Goal: Transaction & Acquisition: Book appointment/travel/reservation

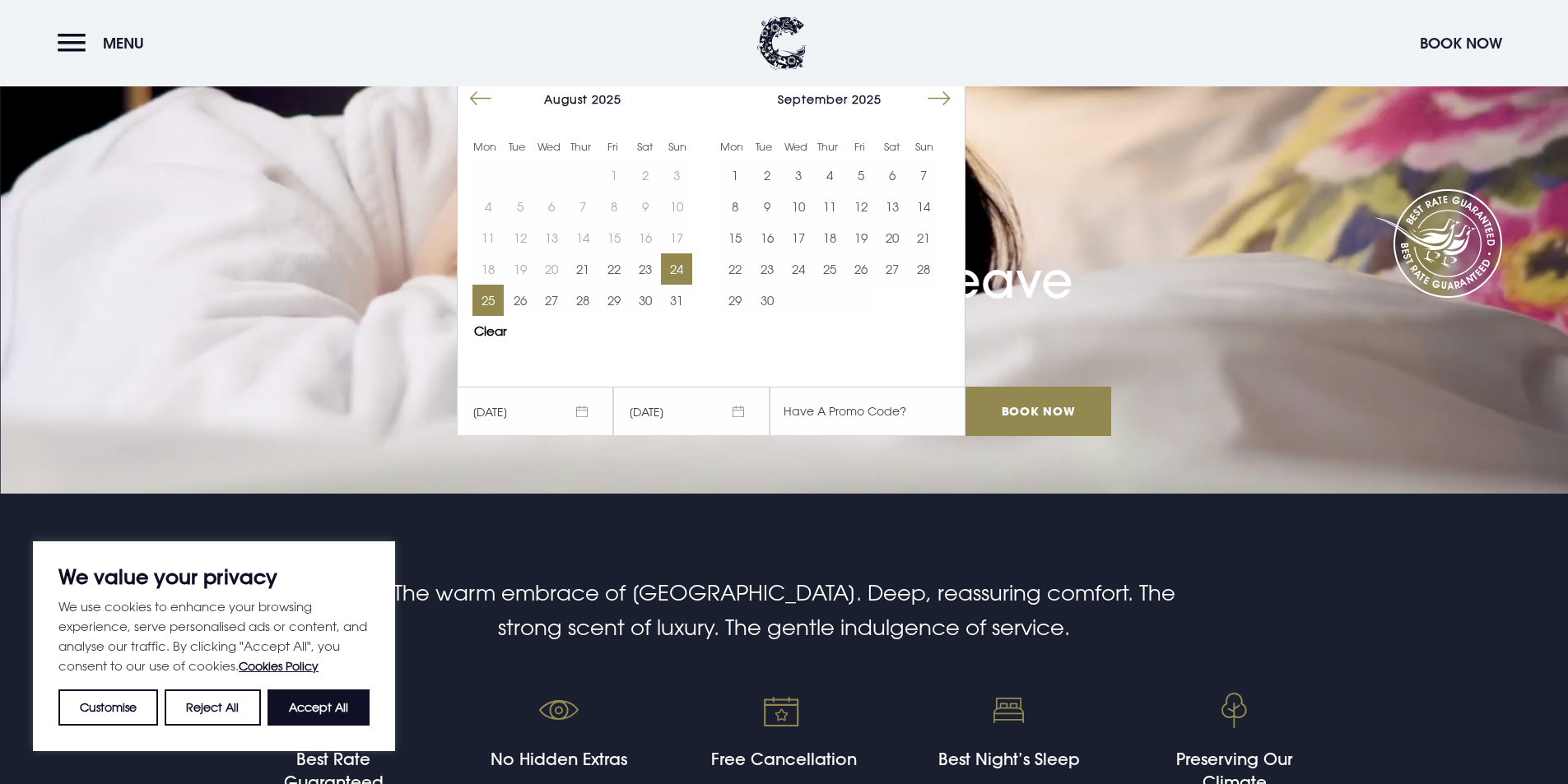
scroll to position [165, 0]
click at [489, 299] on button "25" at bounding box center [488, 300] width 32 height 32
click at [1032, 413] on input "Book Now" at bounding box center [1038, 411] width 145 height 50
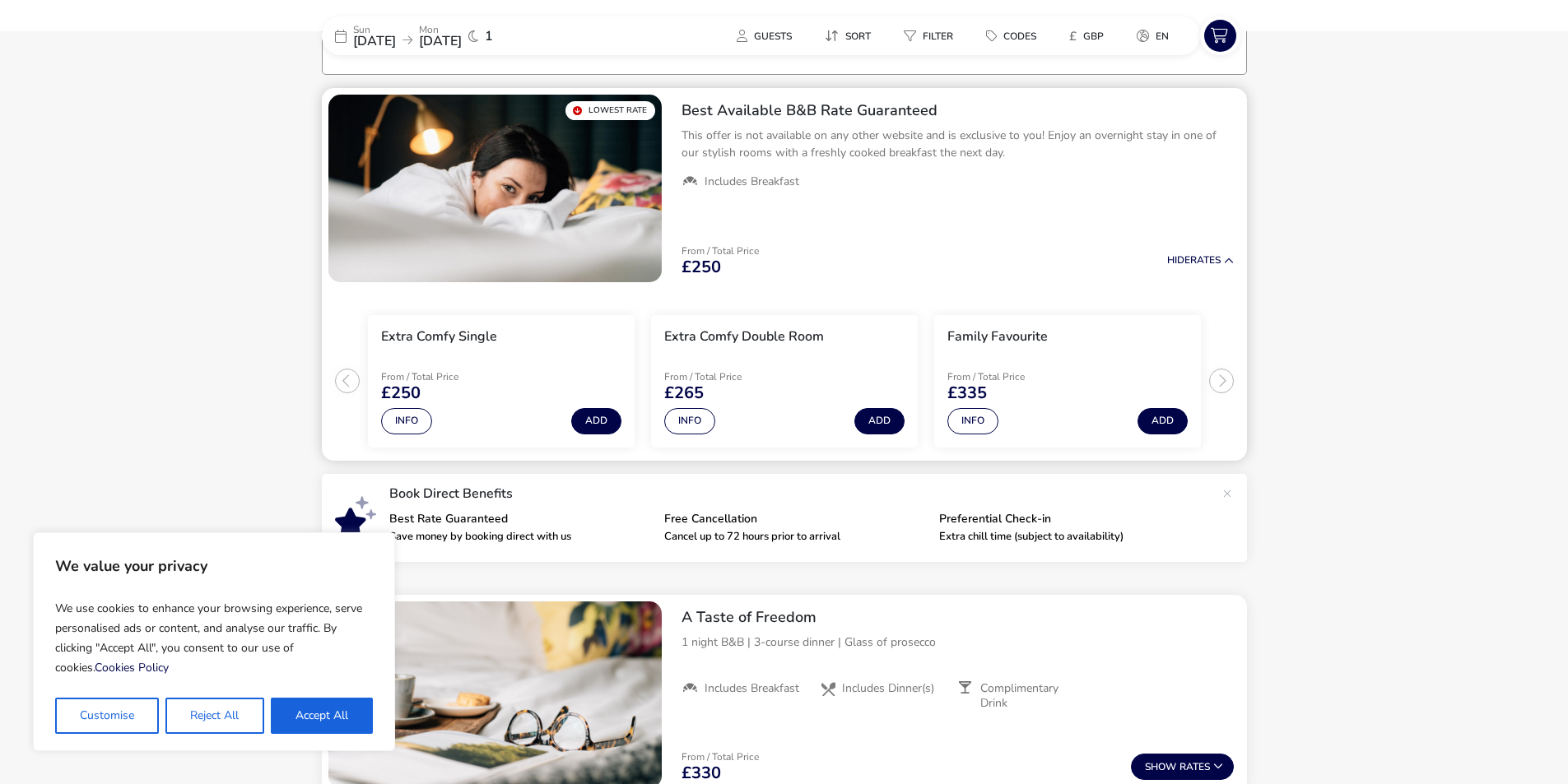
scroll to position [136, 0]
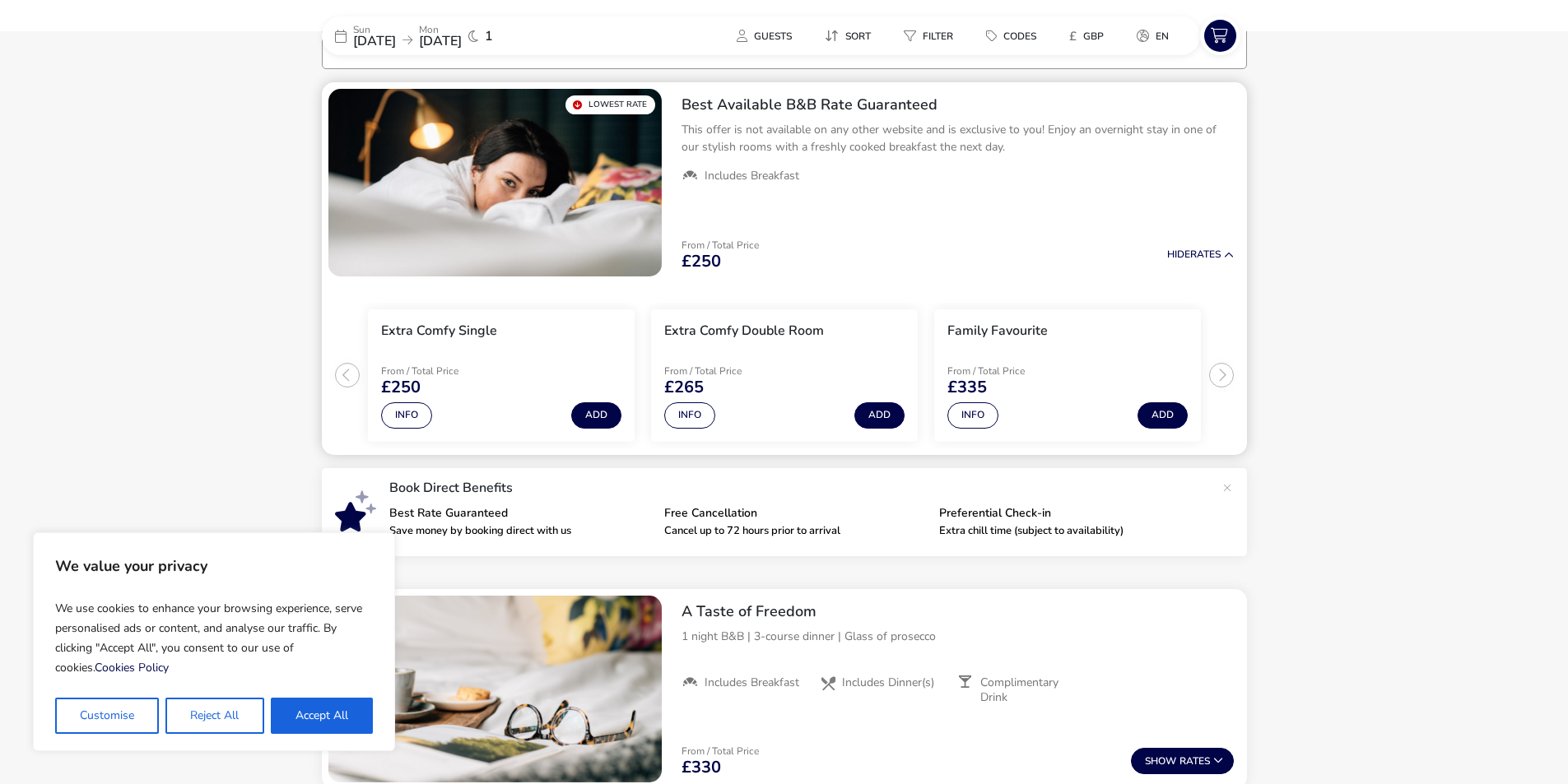
click at [1230, 370] on ul "Extra Comfy Single From / Total Price £250 Info Add Extra Comfy Double Room Fro…" at bounding box center [785, 369] width 925 height 172
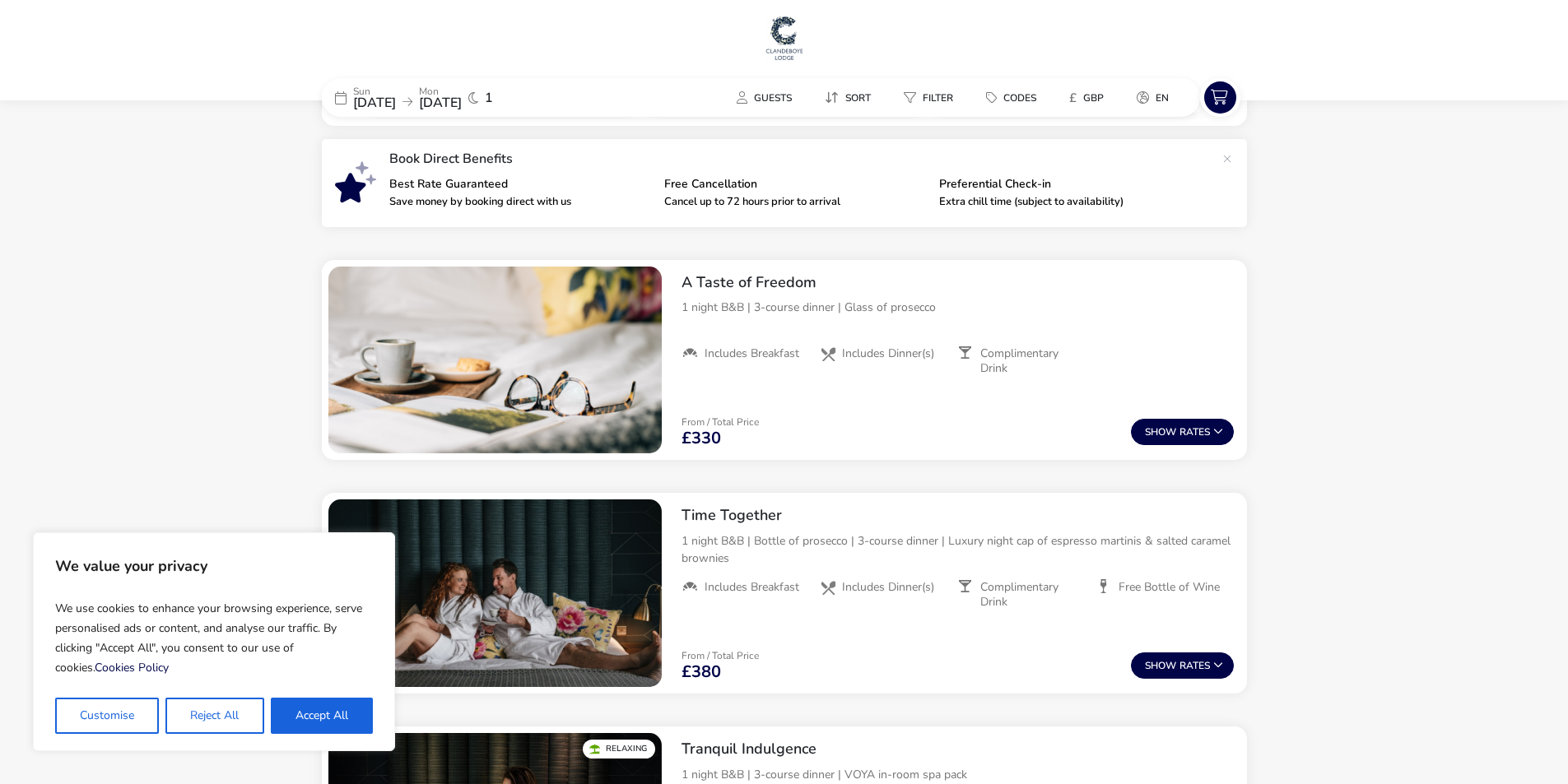
scroll to position [0, 0]
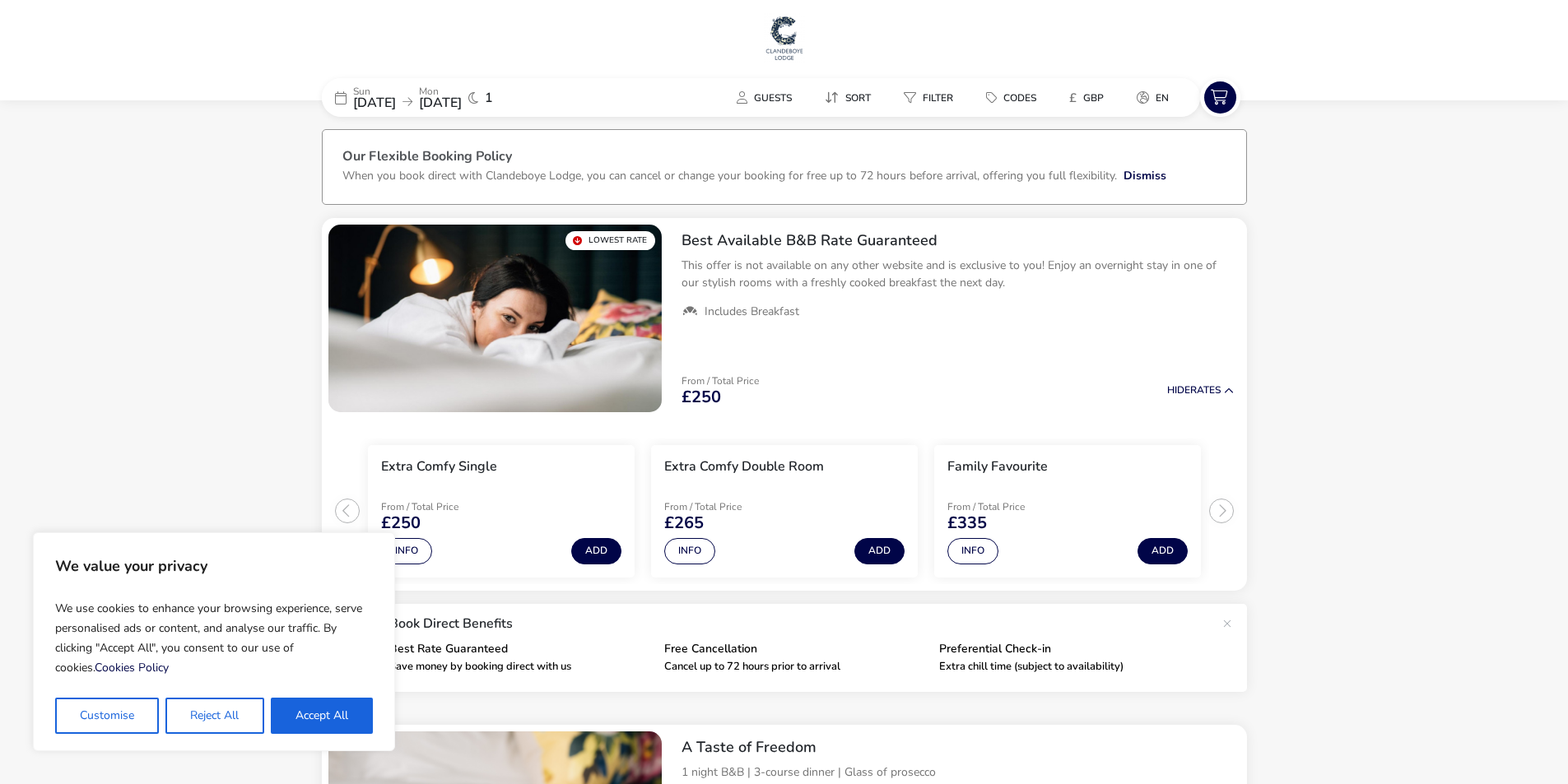
click at [462, 100] on span "25 Aug 2025" at bounding box center [440, 103] width 43 height 18
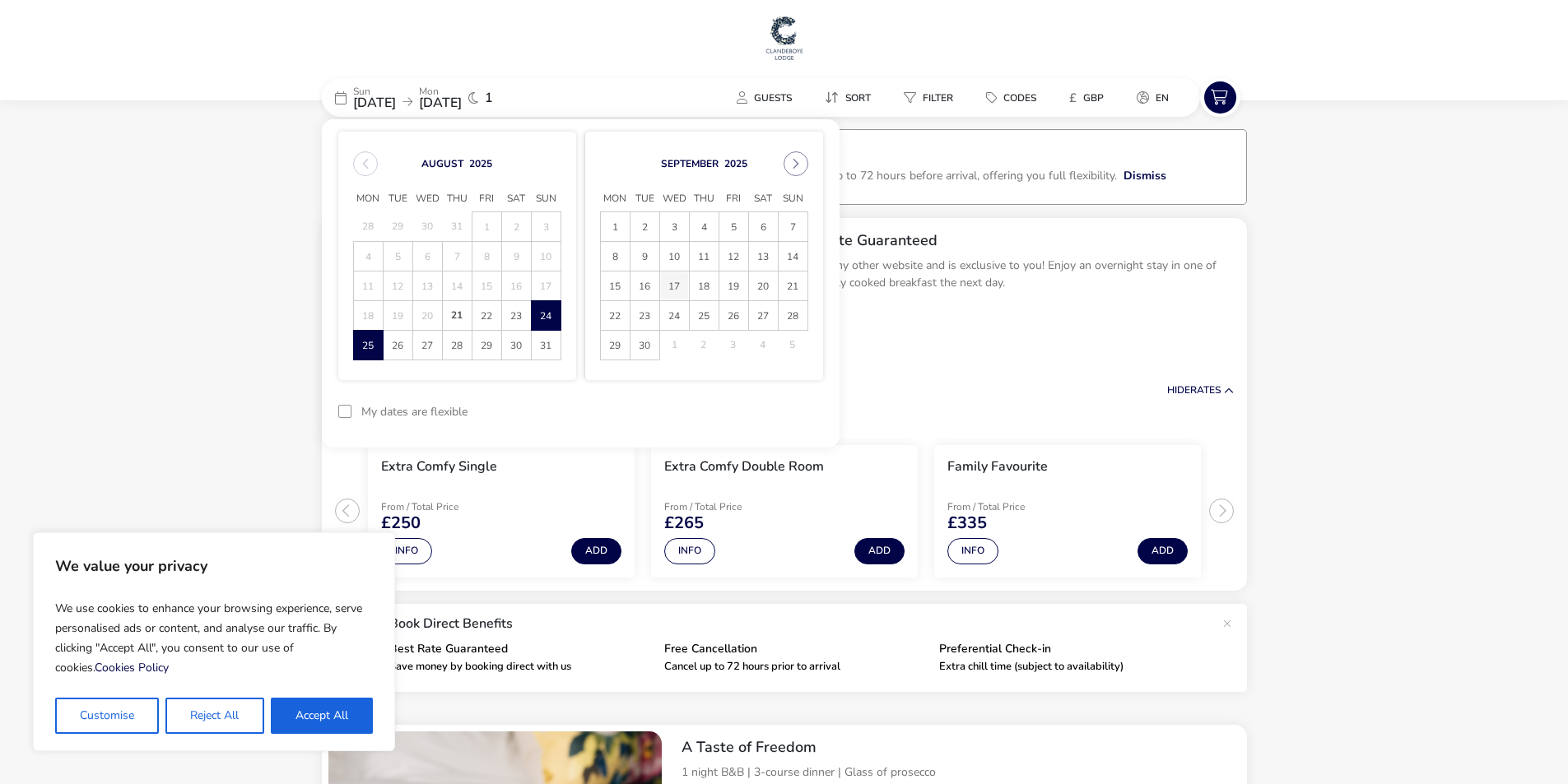
click at [677, 283] on span "17" at bounding box center [674, 286] width 29 height 29
click at [697, 281] on span "18" at bounding box center [704, 287] width 27 height 29
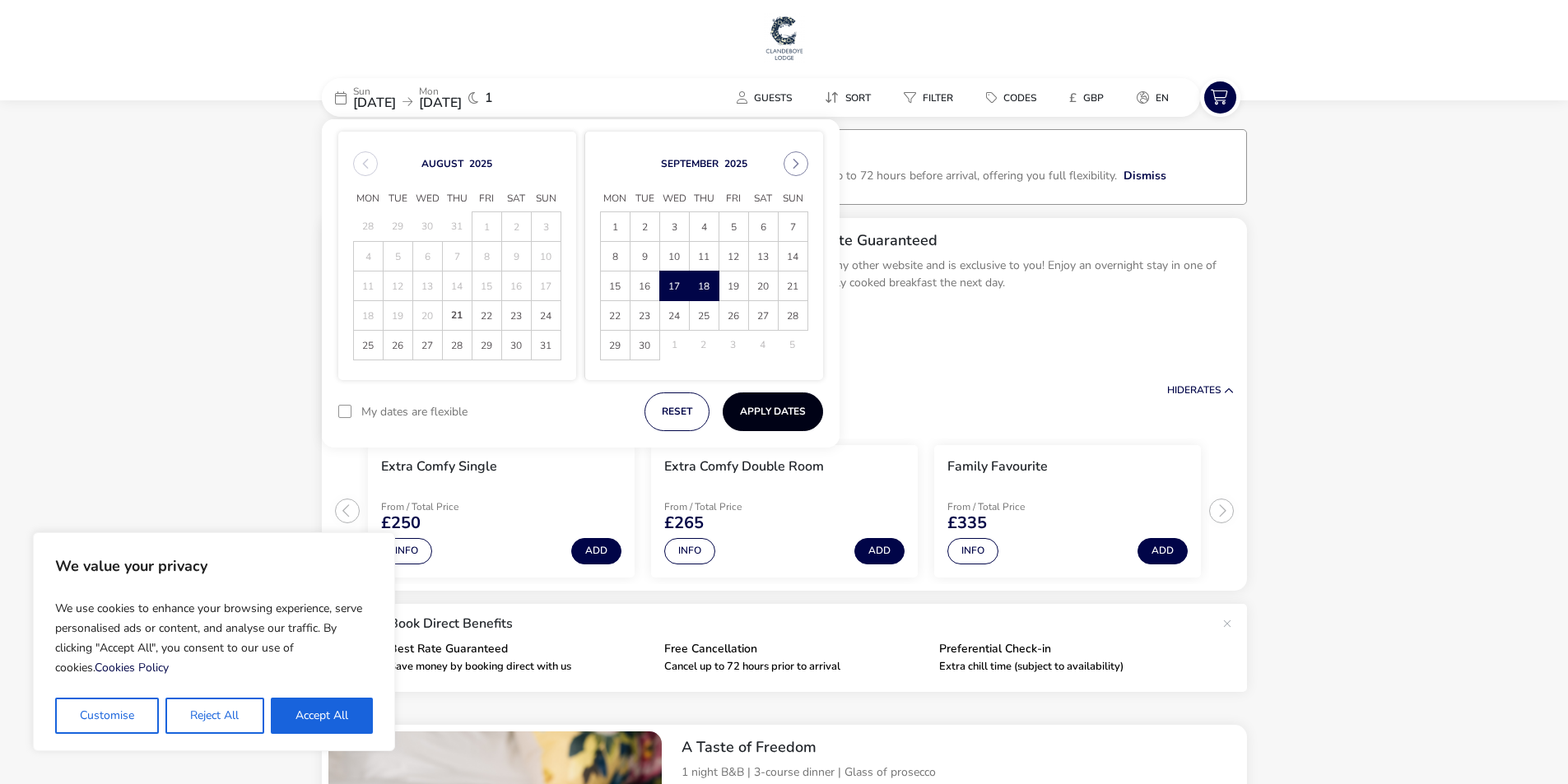
click at [783, 403] on button "Apply Dates" at bounding box center [773, 411] width 101 height 39
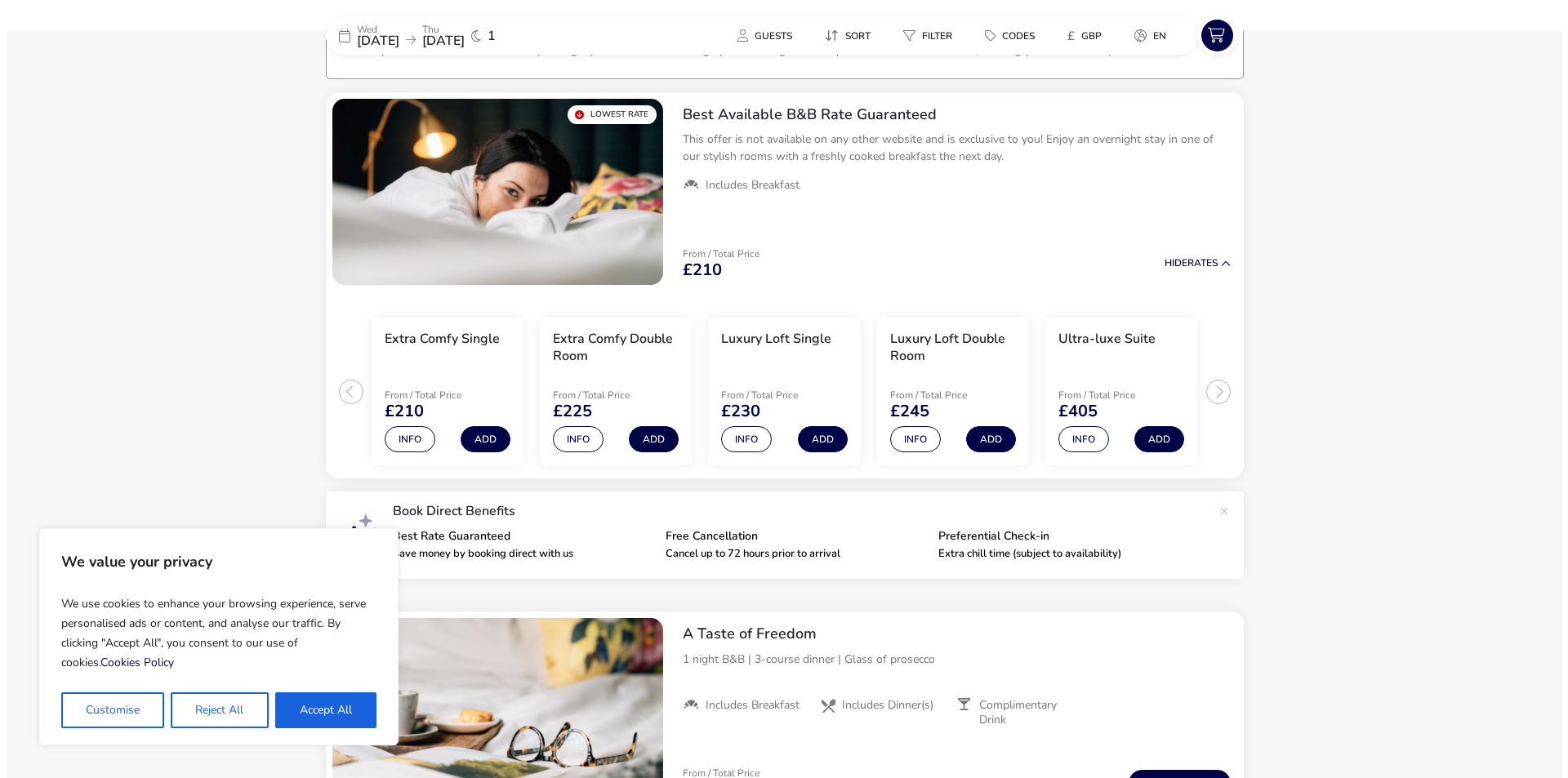
scroll to position [127, 0]
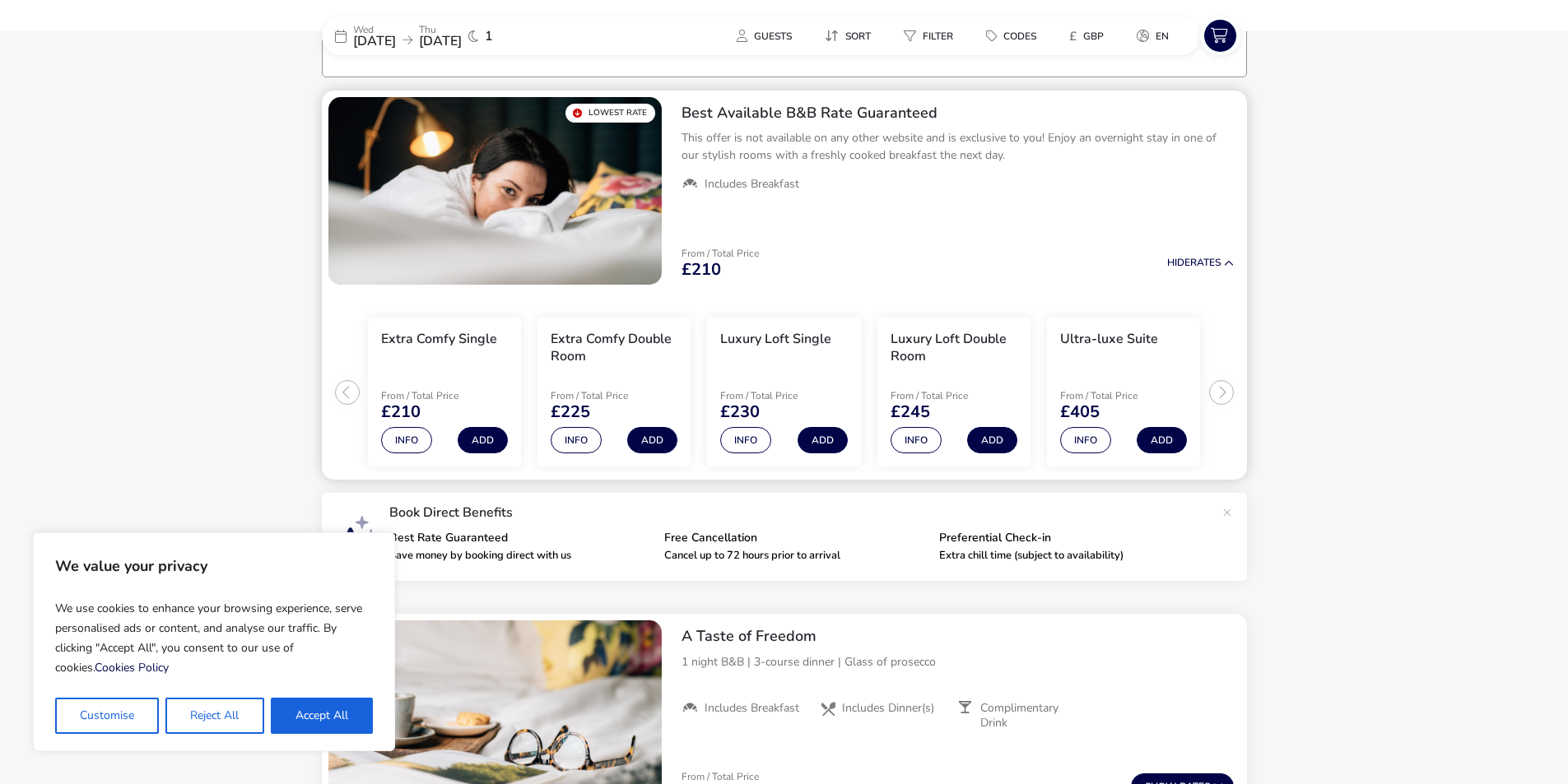
click at [1225, 389] on ul "Extra Comfy Single From / Total Price £210 Info Add Extra Comfy Double Room Fro…" at bounding box center [785, 386] width 925 height 189
click at [1097, 441] on button "Info" at bounding box center [1086, 440] width 51 height 26
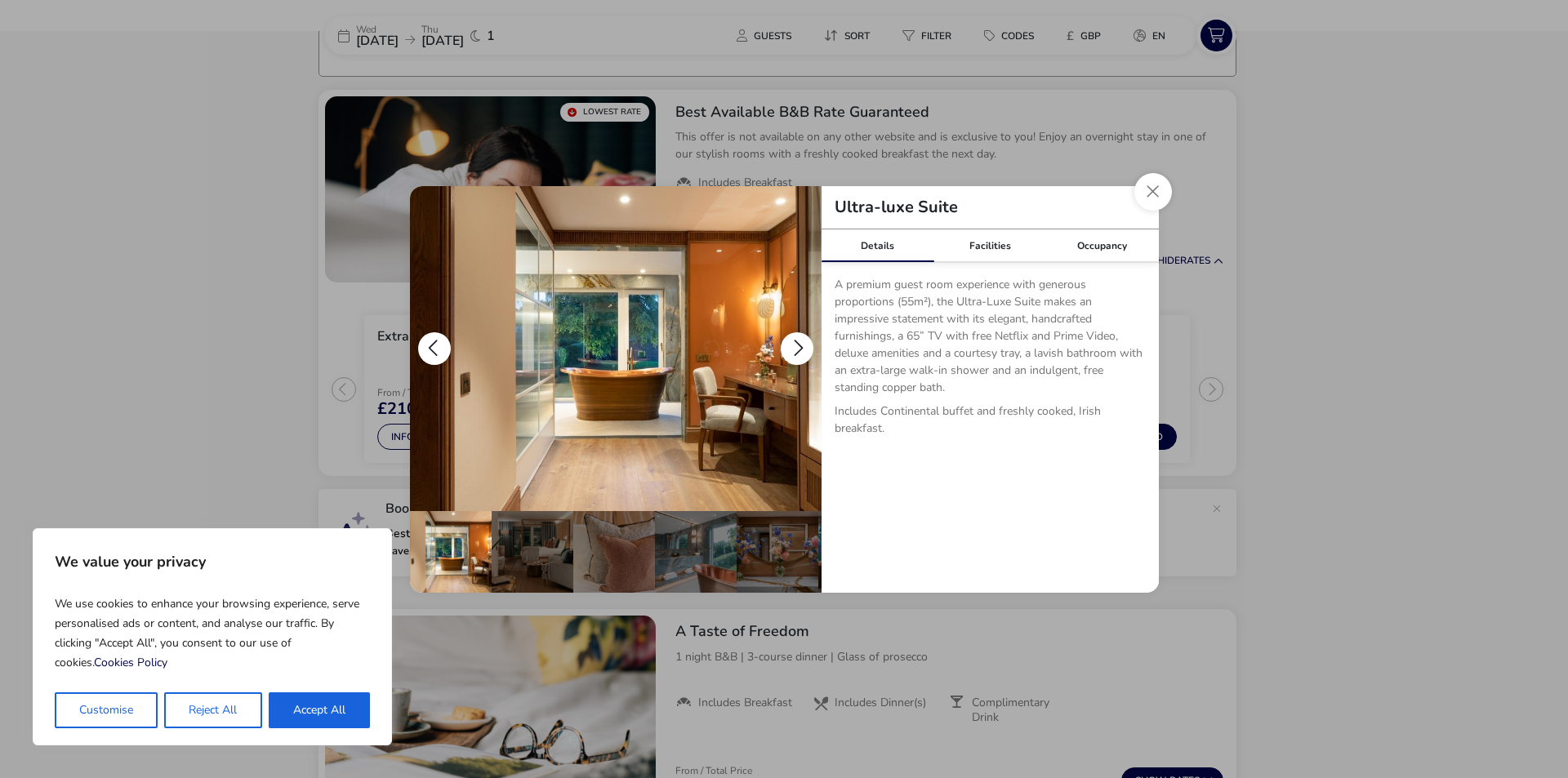
click at [796, 347] on button "details" at bounding box center [797, 348] width 33 height 33
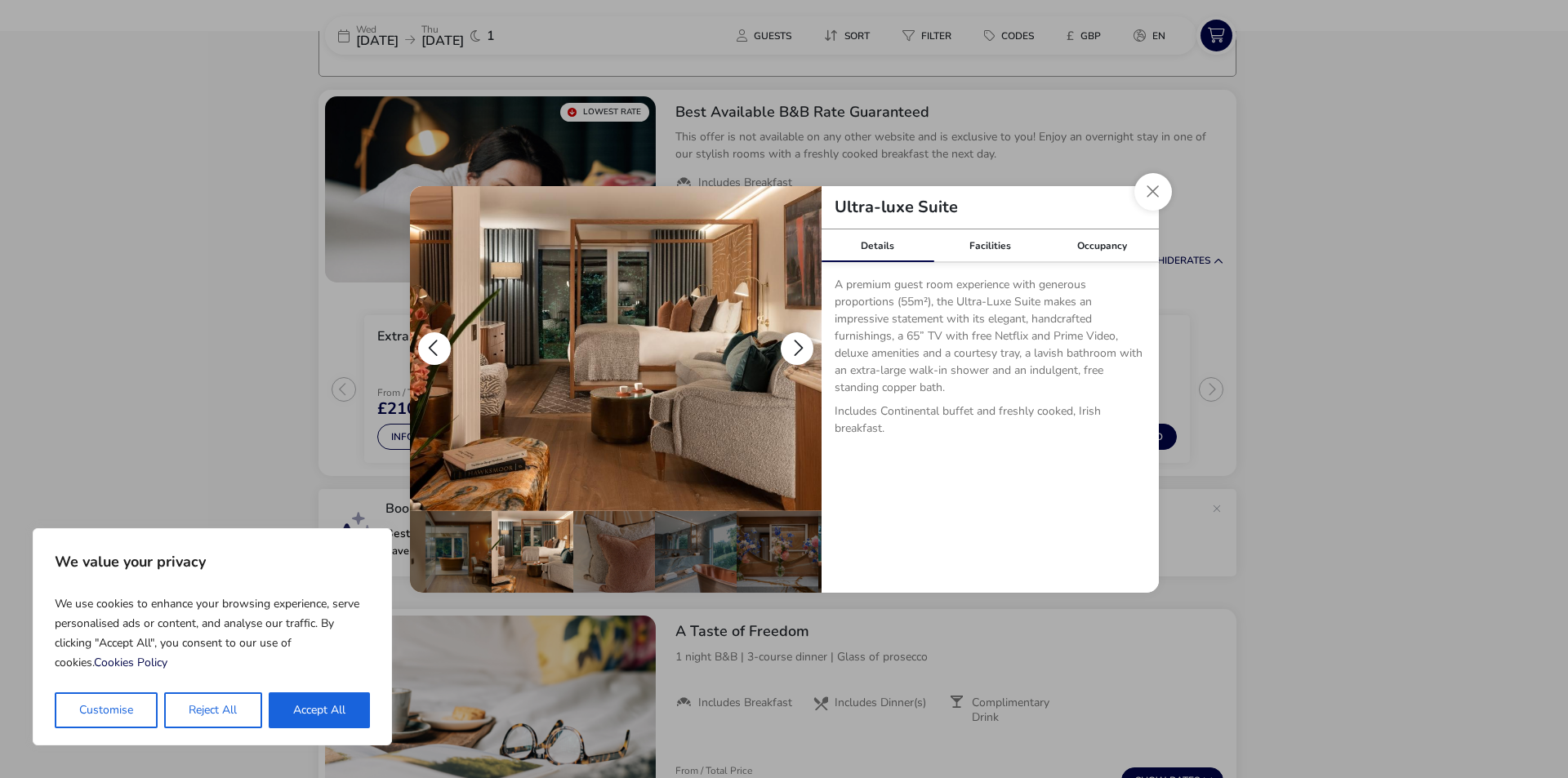
click at [796, 347] on button "details" at bounding box center [797, 348] width 33 height 33
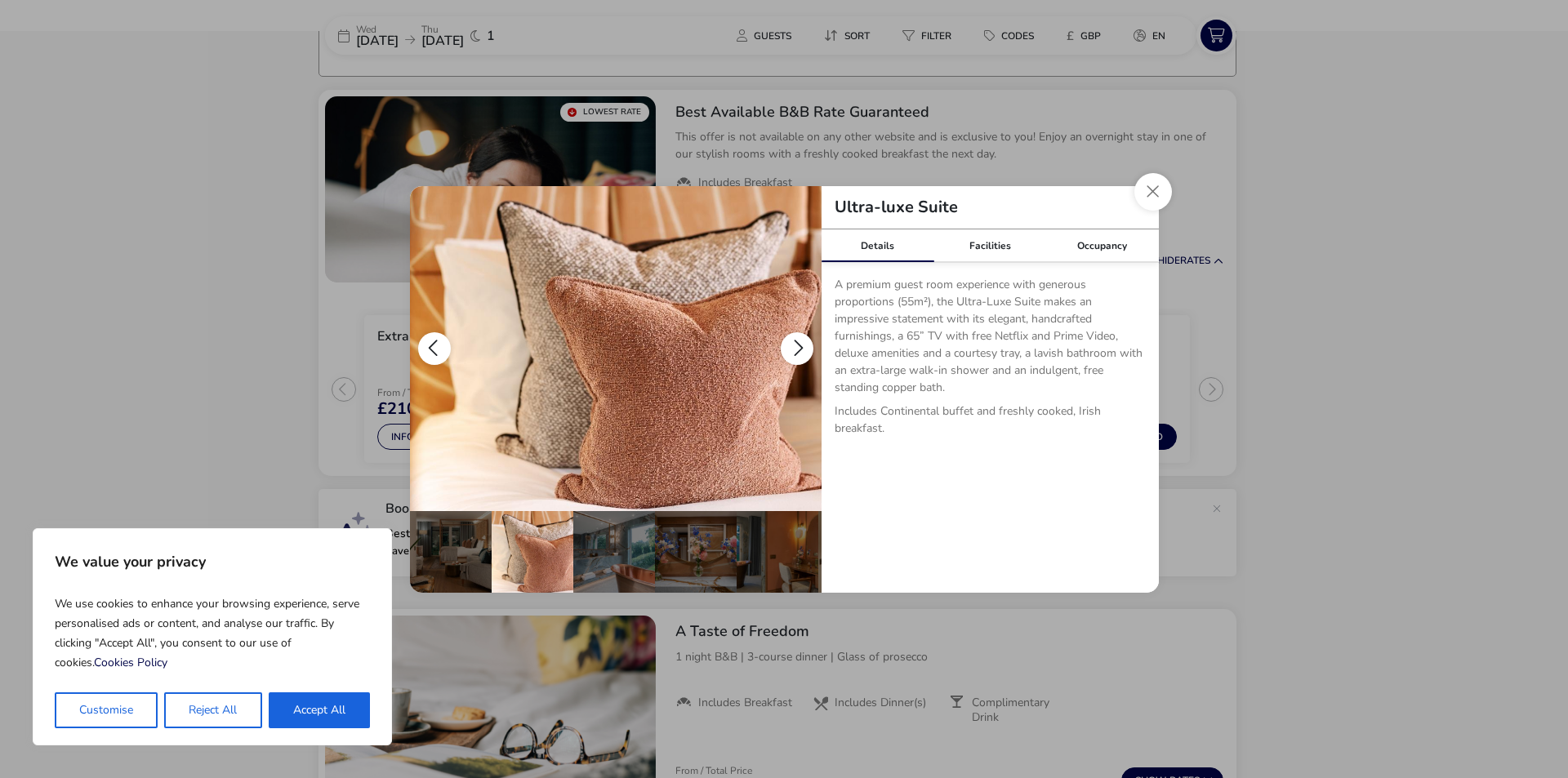
click at [796, 347] on button "details" at bounding box center [797, 348] width 33 height 33
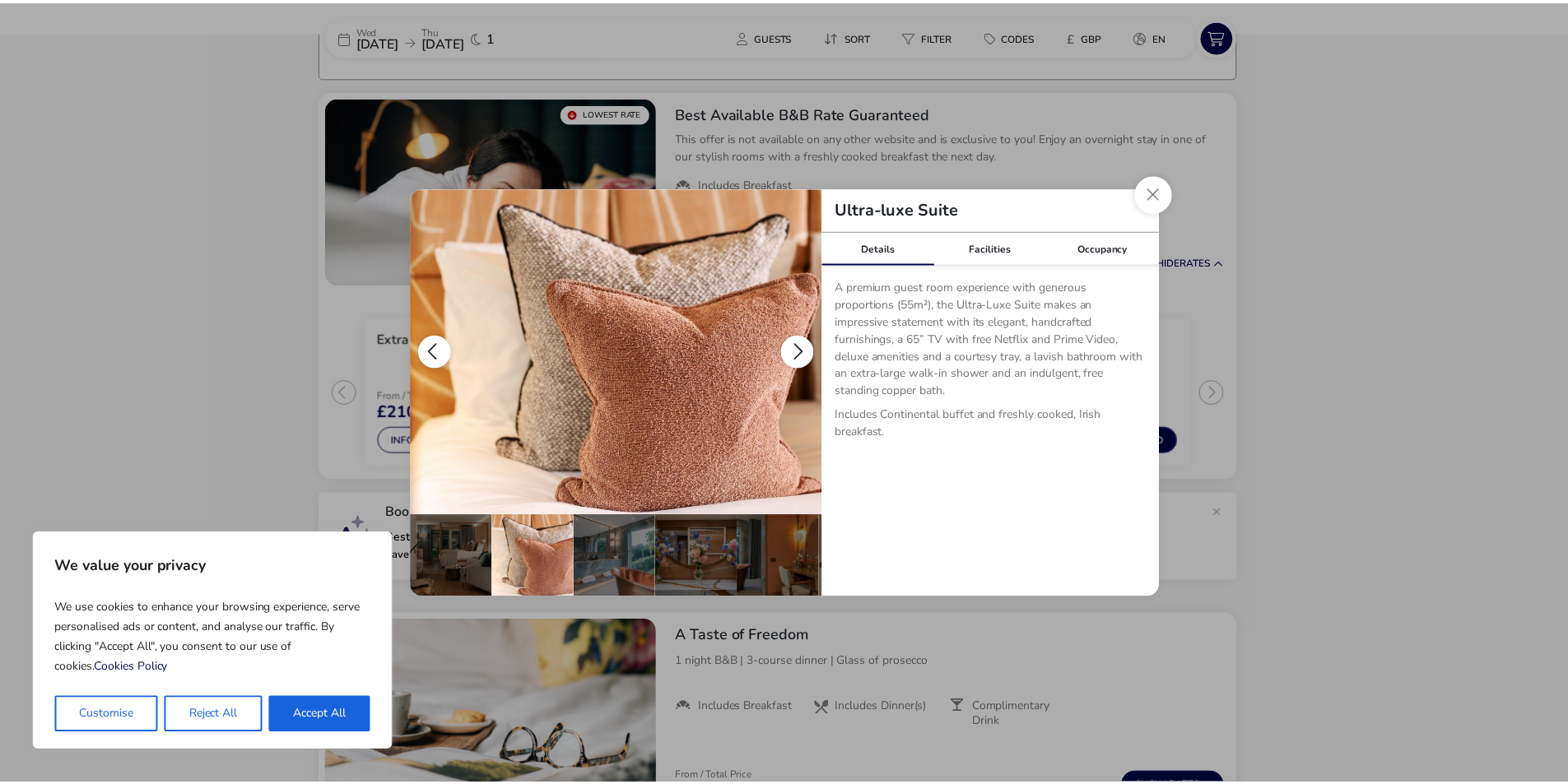
scroll to position [0, 161]
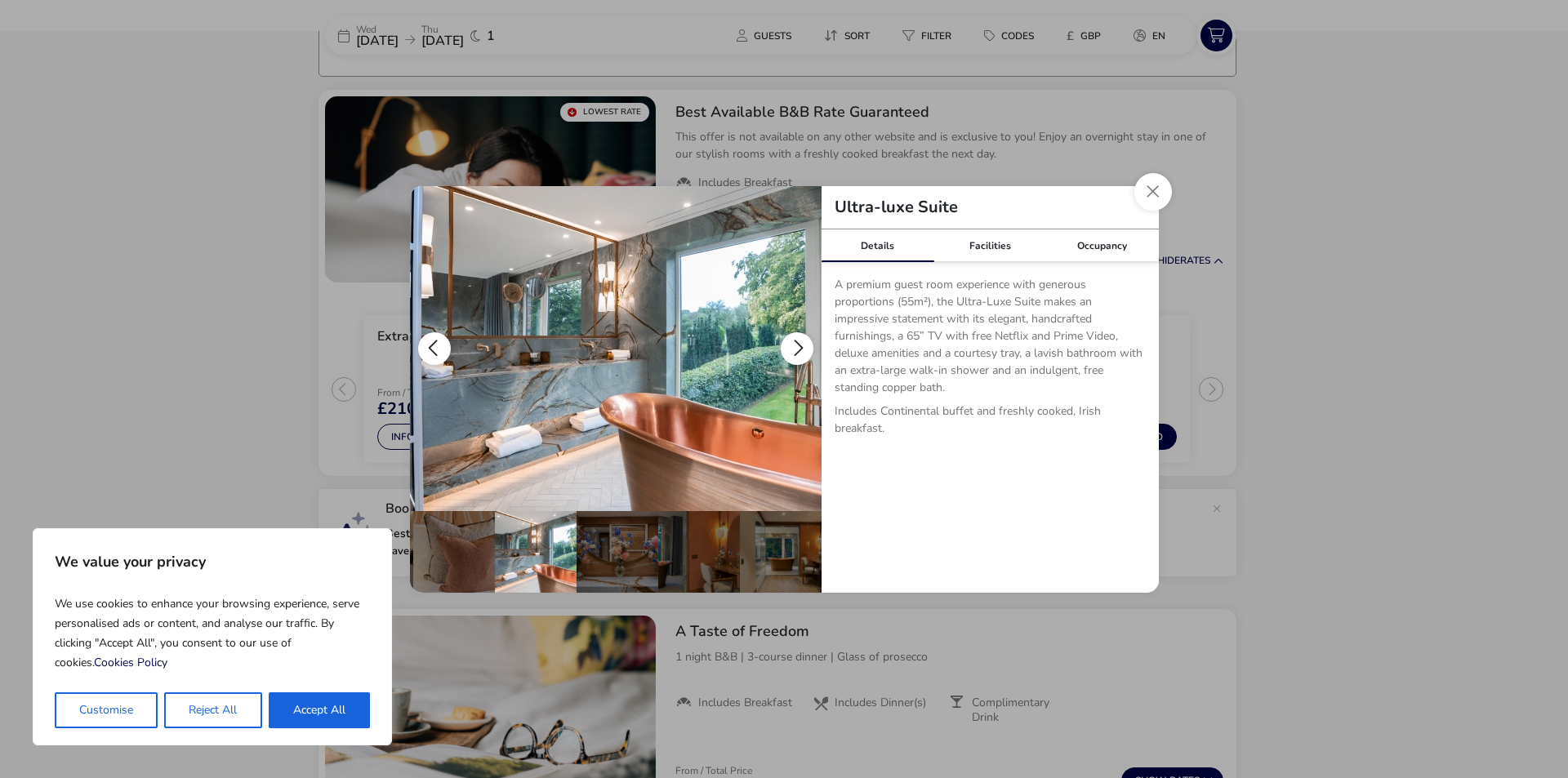
click at [796, 347] on button "details" at bounding box center [797, 348] width 33 height 33
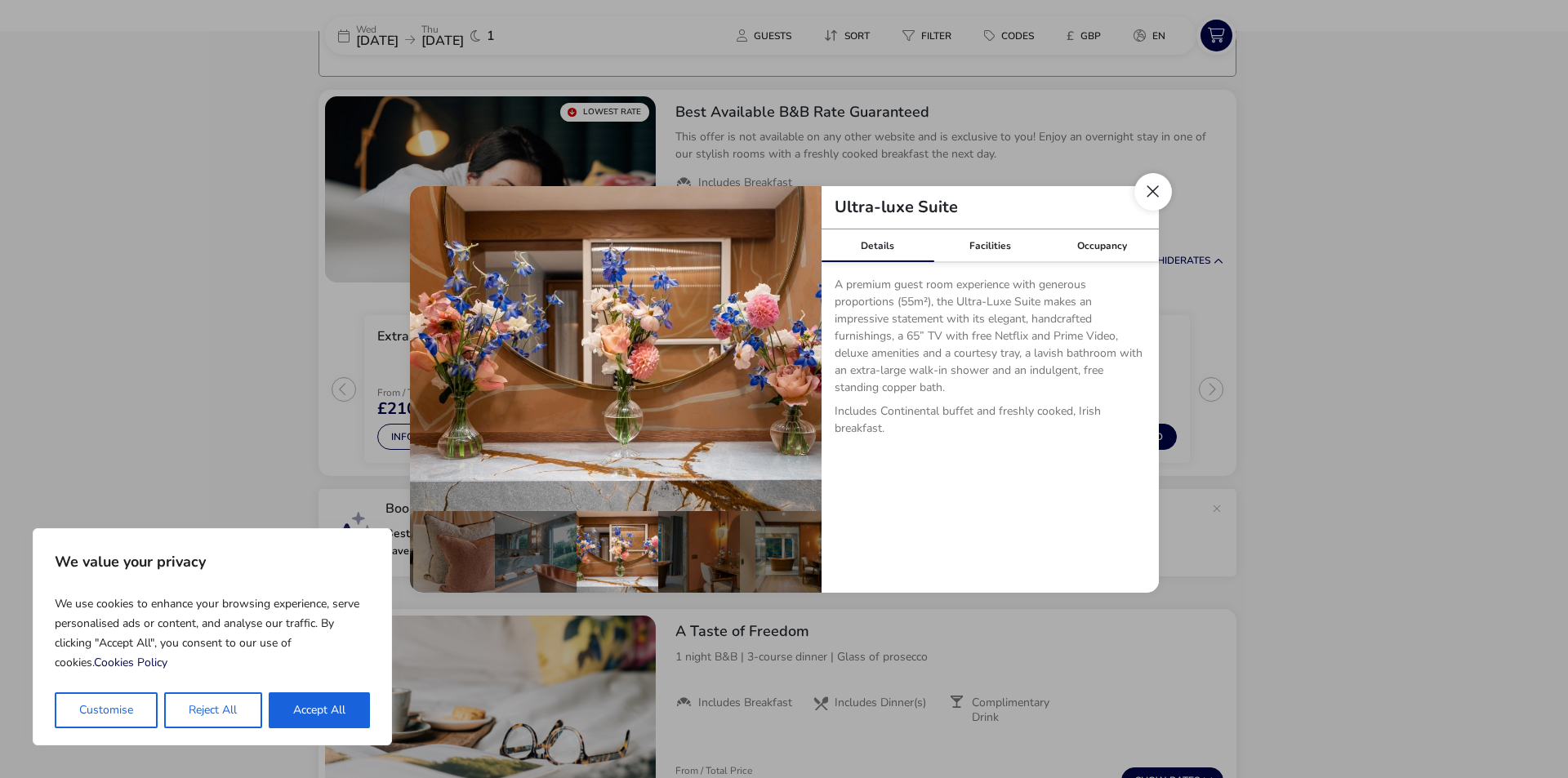
click at [1158, 205] on button "Close dialog" at bounding box center [1153, 192] width 38 height 38
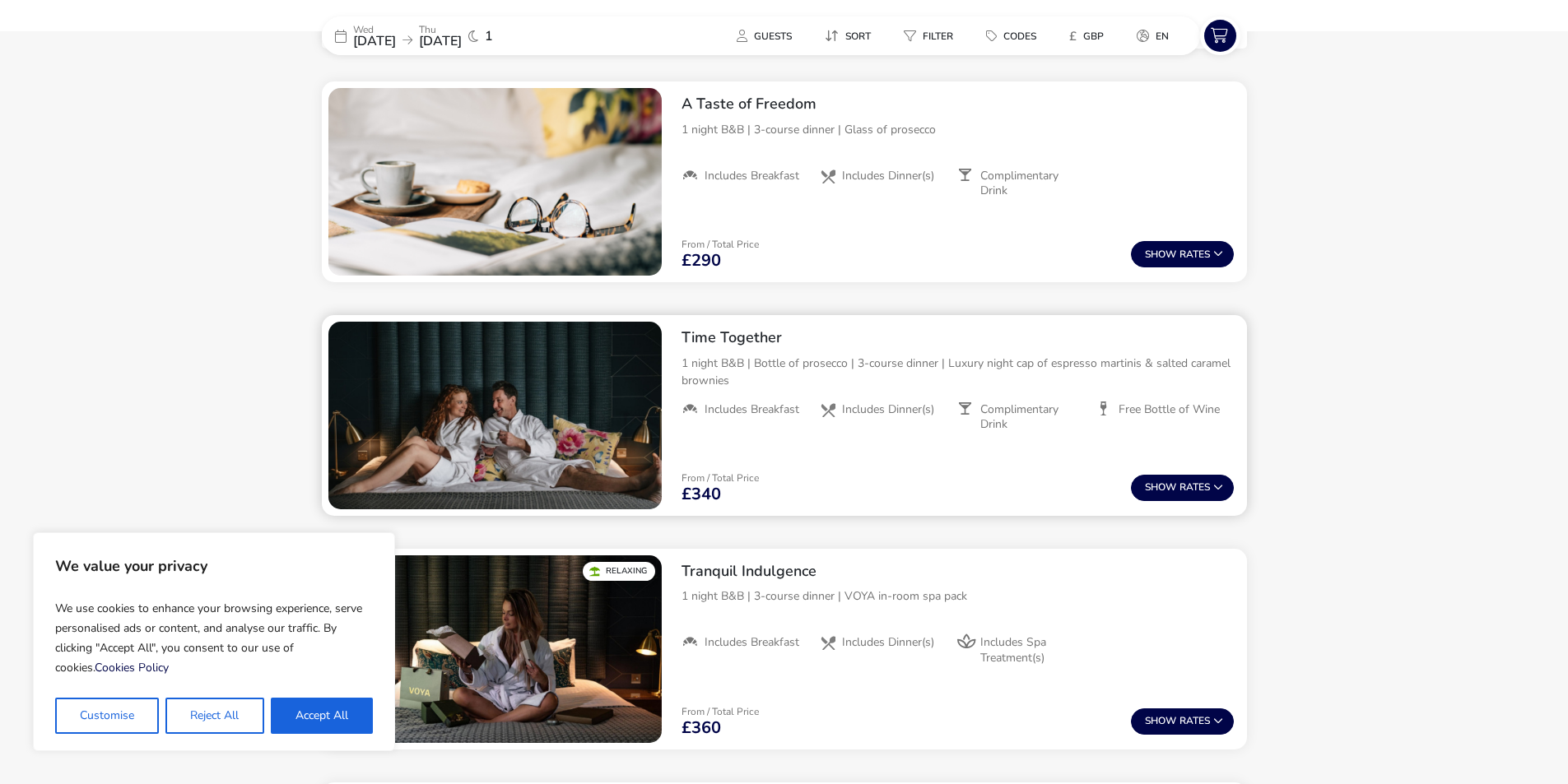
scroll to position [704, 0]
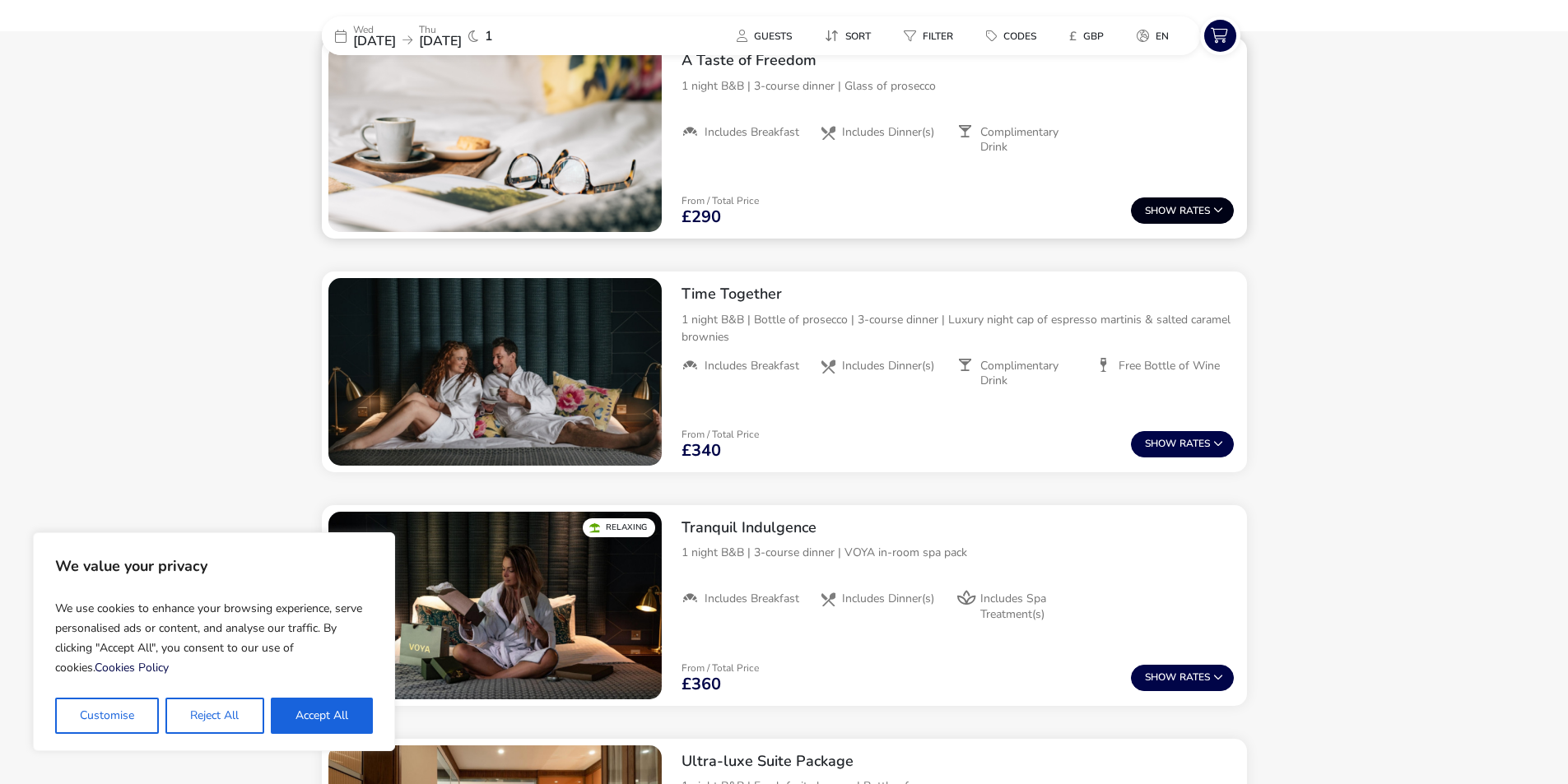
click at [1179, 215] on button "Show Rates" at bounding box center [1182, 210] width 103 height 26
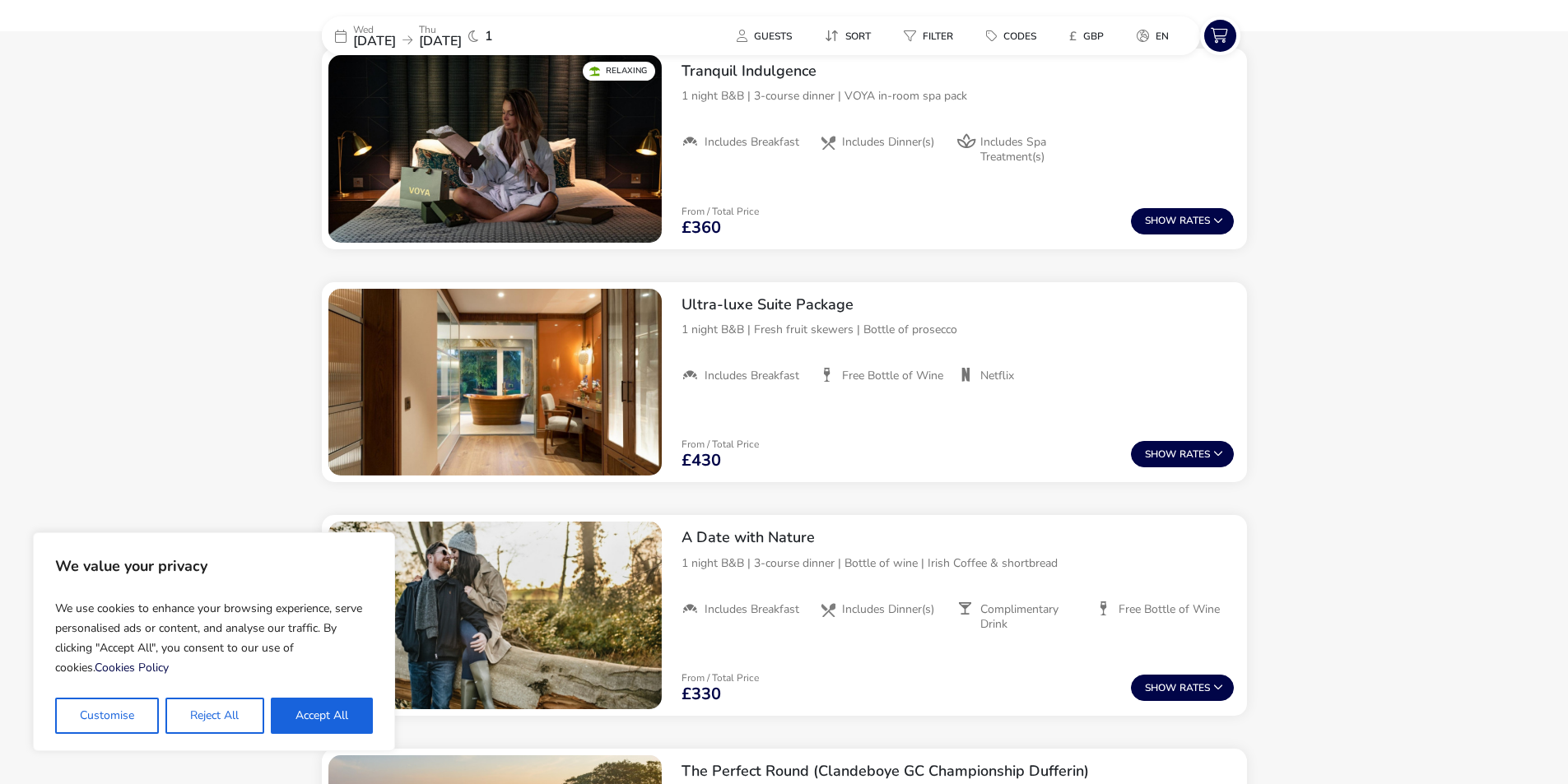
scroll to position [1482, 0]
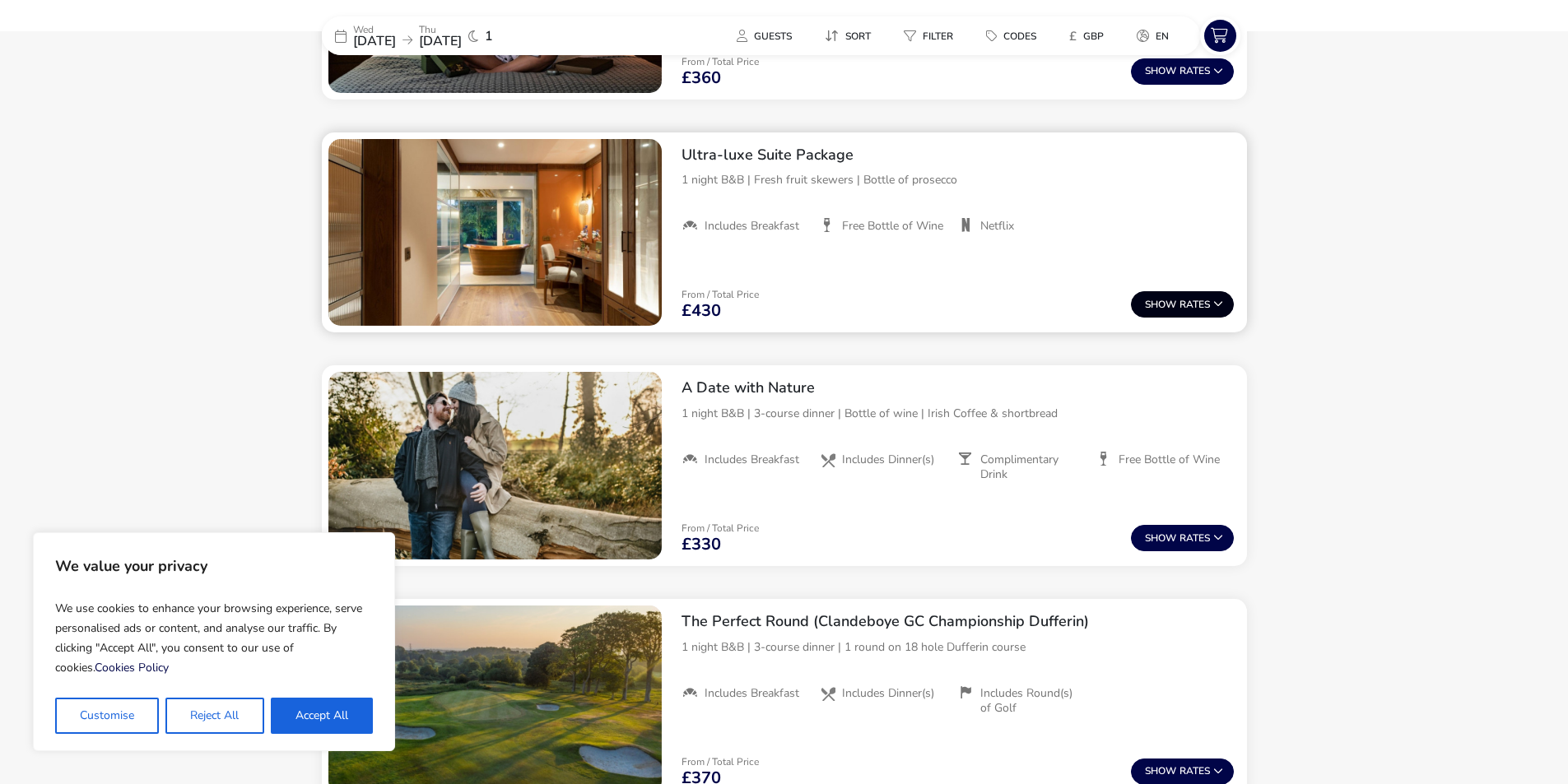
click at [1178, 313] on button "Show Rates" at bounding box center [1182, 304] width 103 height 26
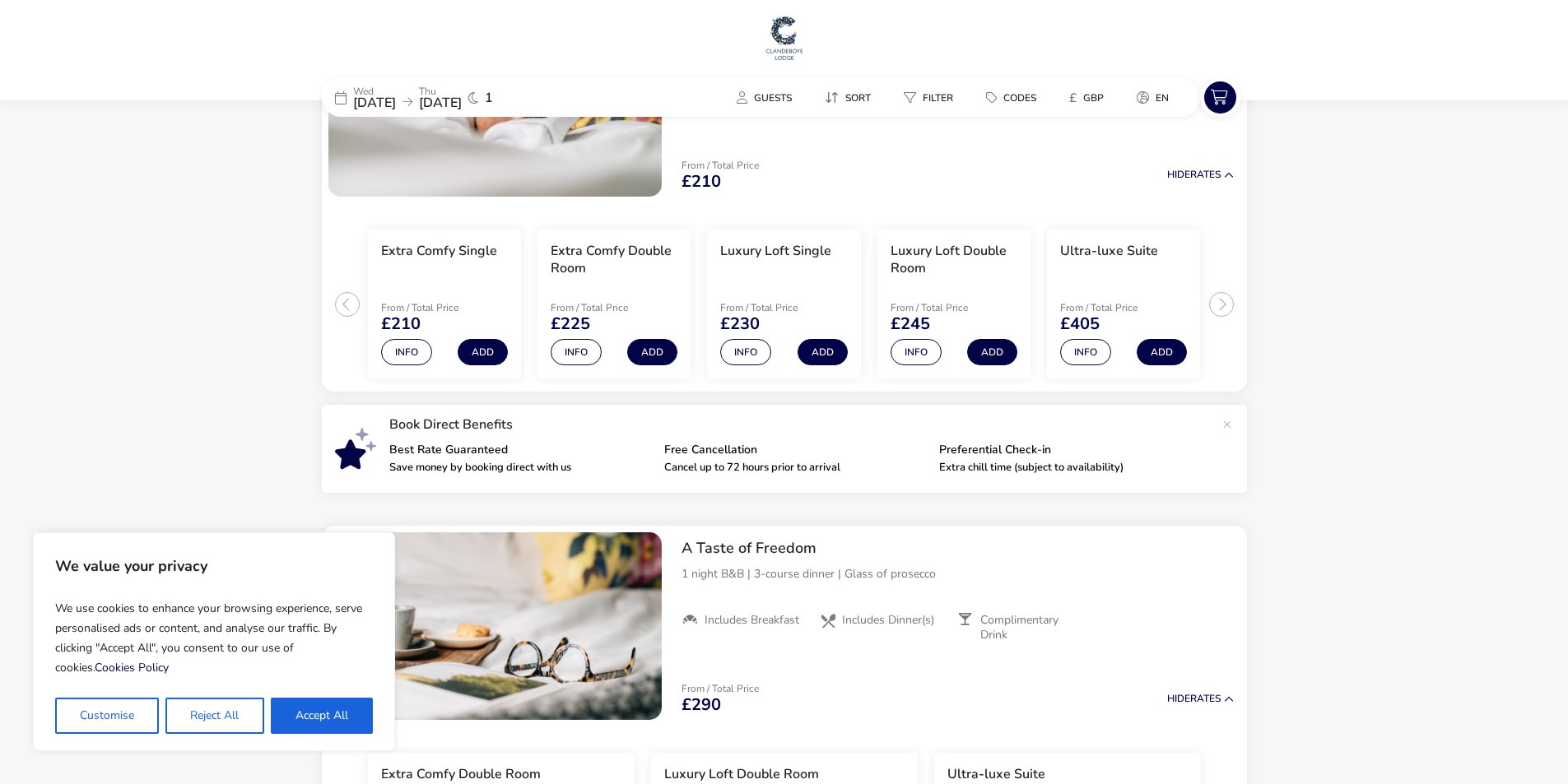
scroll to position [0, 0]
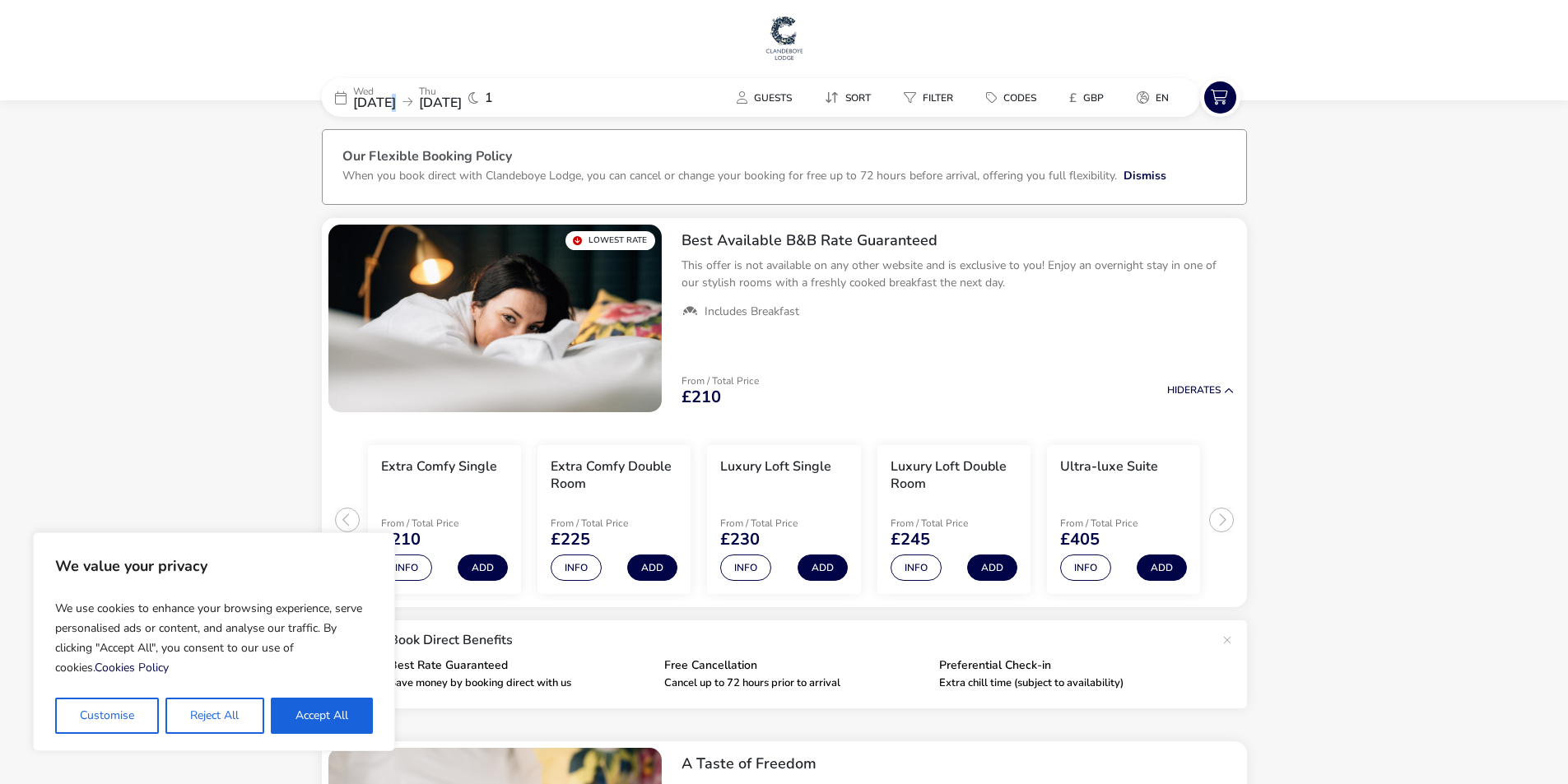
click at [396, 101] on span "17 Sep 2025" at bounding box center [374, 103] width 43 height 18
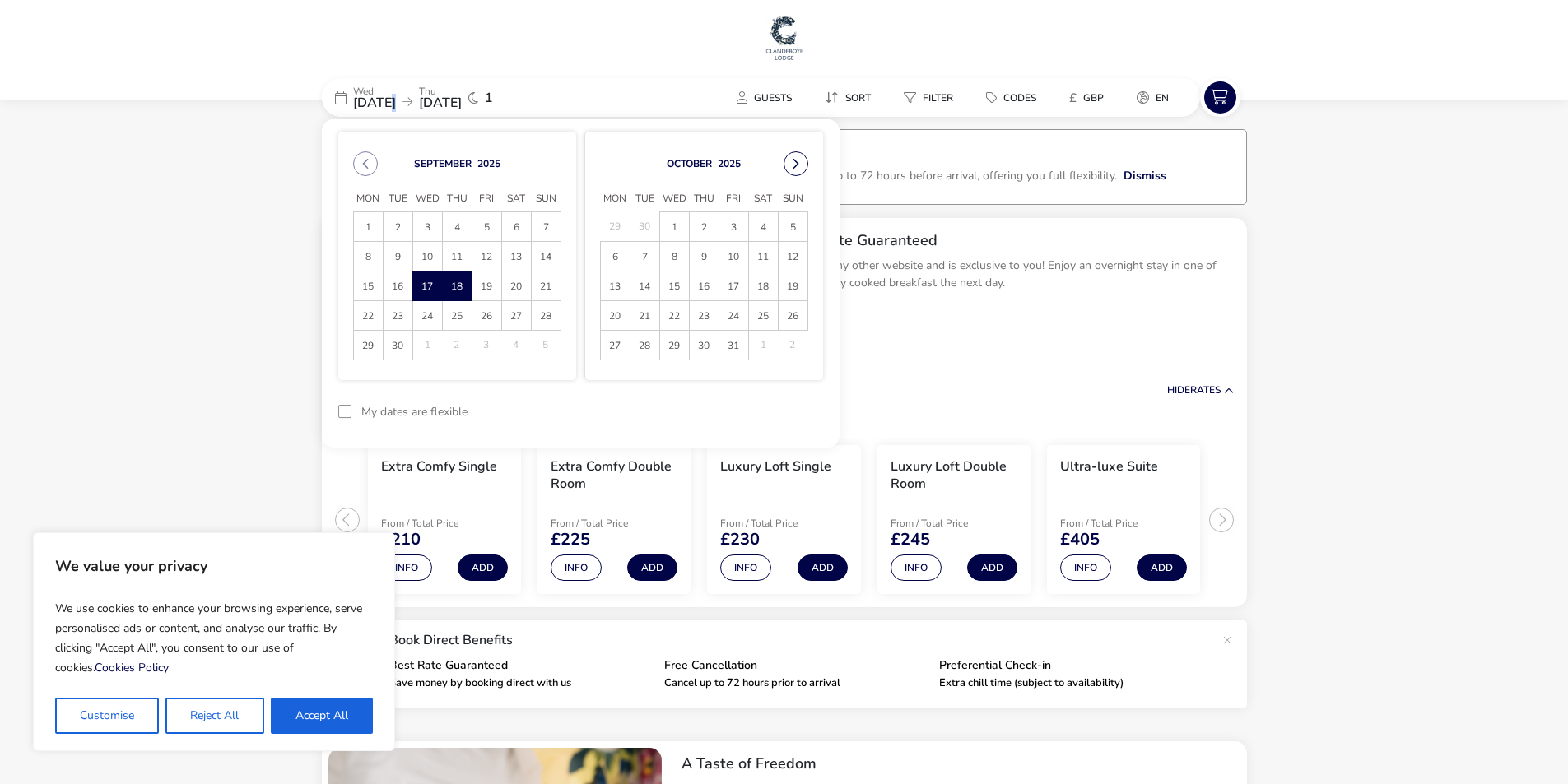
click at [798, 165] on button "Next Month" at bounding box center [795, 163] width 24 height 24
click at [677, 251] on span "10" at bounding box center [674, 257] width 29 height 29
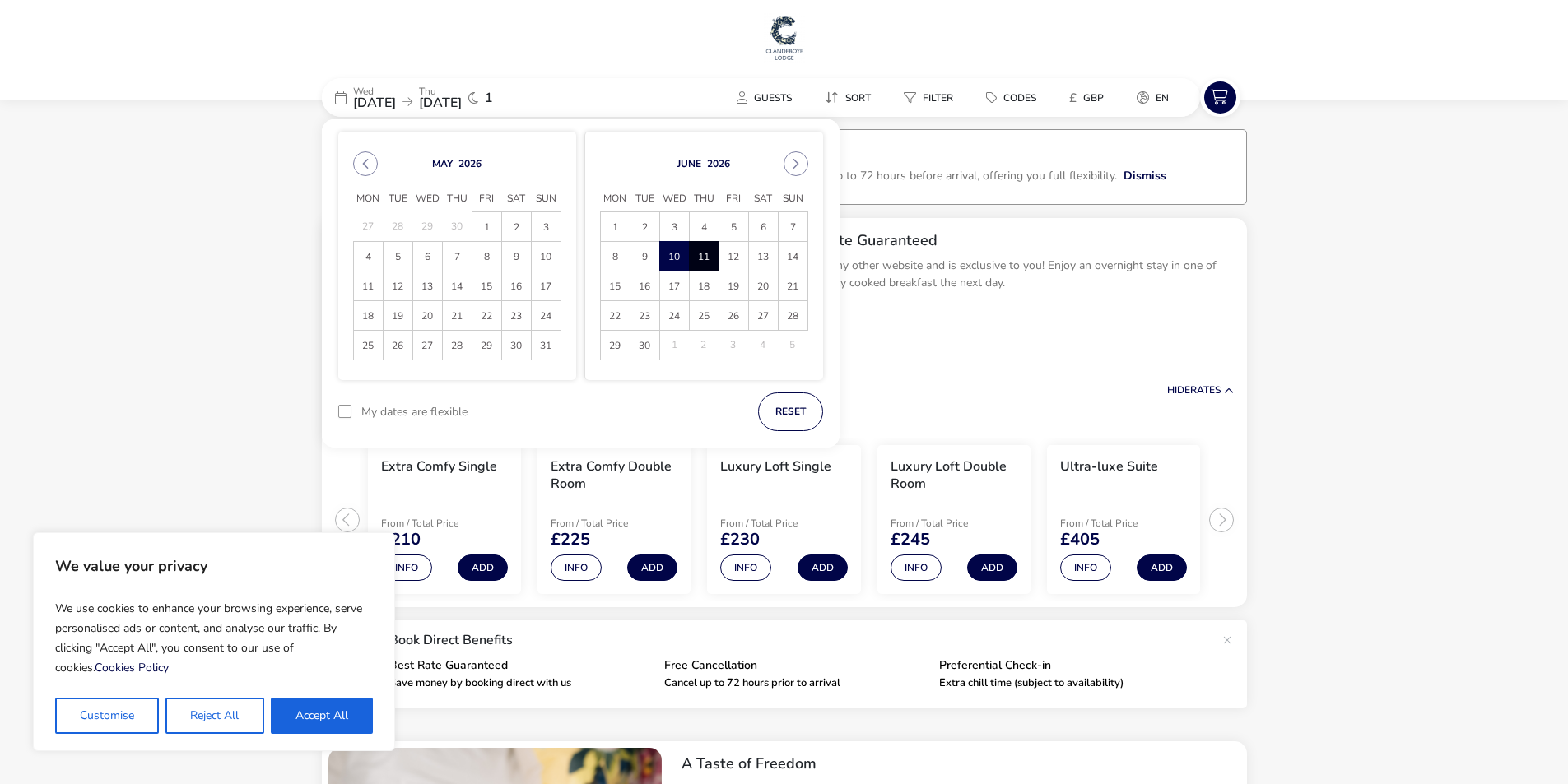
click at [716, 250] on span "11" at bounding box center [704, 257] width 29 height 29
click at [796, 401] on button "Apply Dates" at bounding box center [773, 411] width 101 height 39
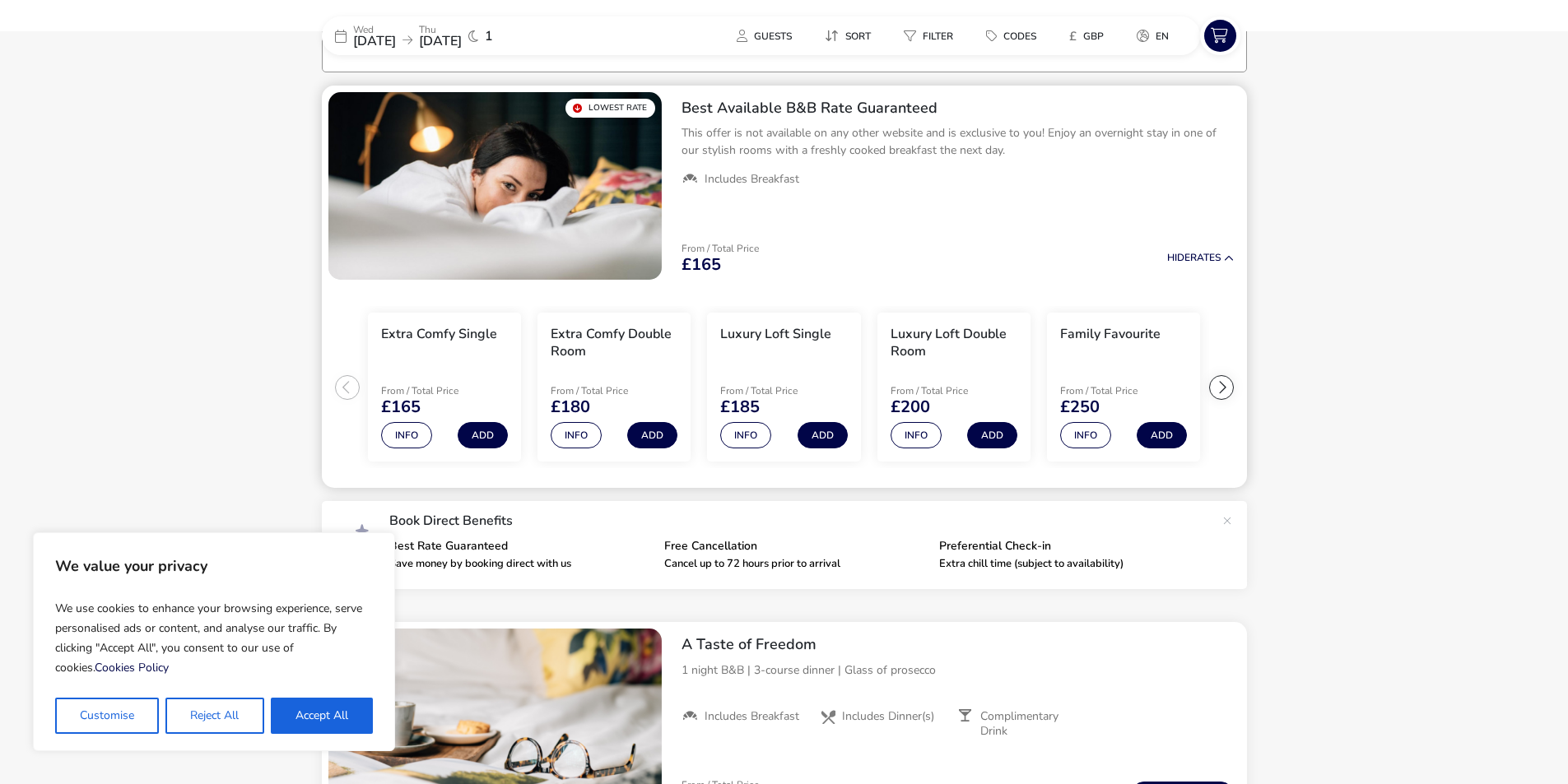
scroll to position [133, 0]
click at [1215, 385] on div at bounding box center [1221, 386] width 24 height 24
click at [1216, 389] on div at bounding box center [1221, 386] width 24 height 24
click at [1216, 389] on ul "Extra Comfy Single From / Total Price £165 Info Add Extra Comfy Double Room Fro…" at bounding box center [785, 386] width 925 height 203
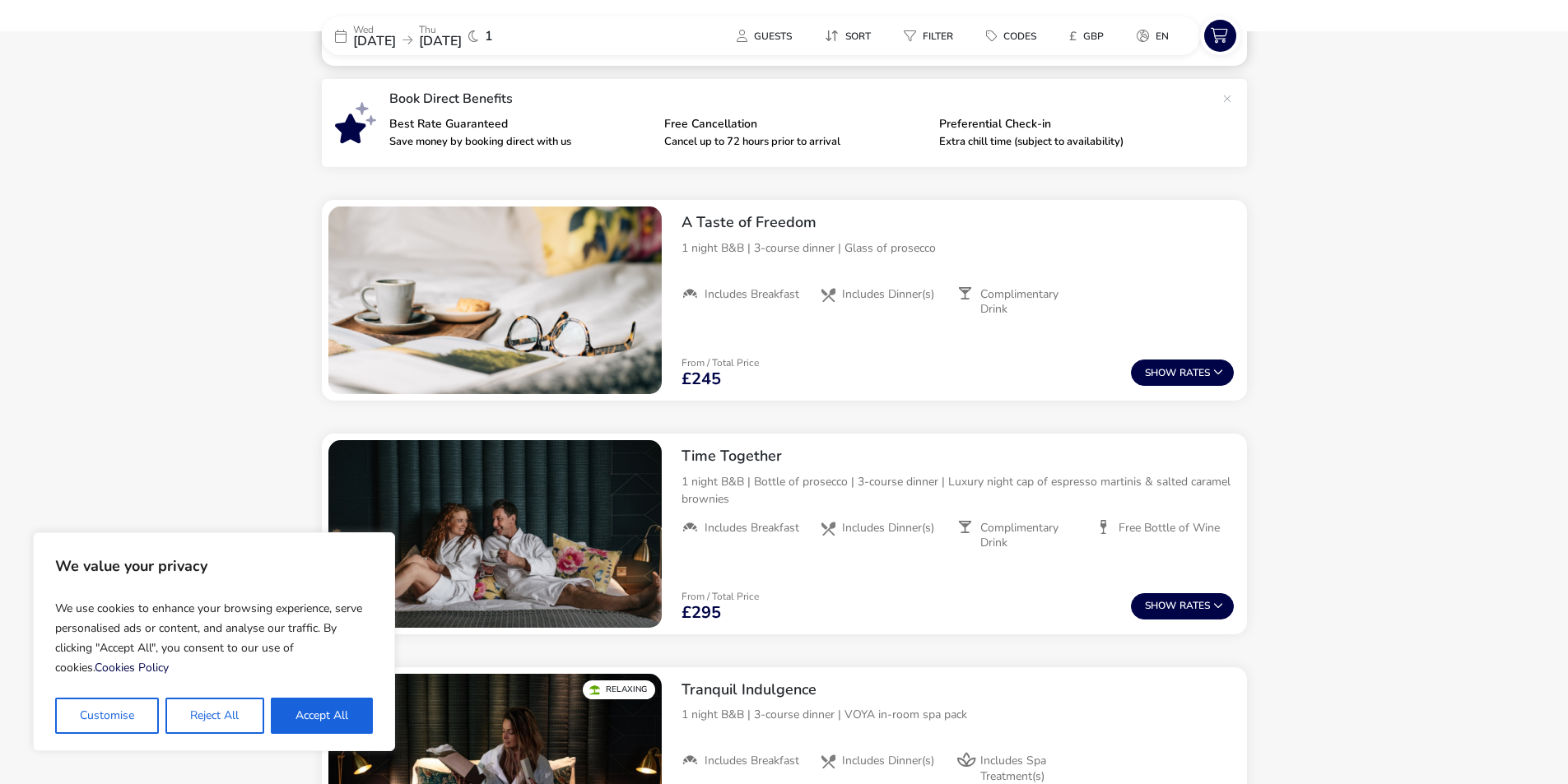
scroll to position [741, 0]
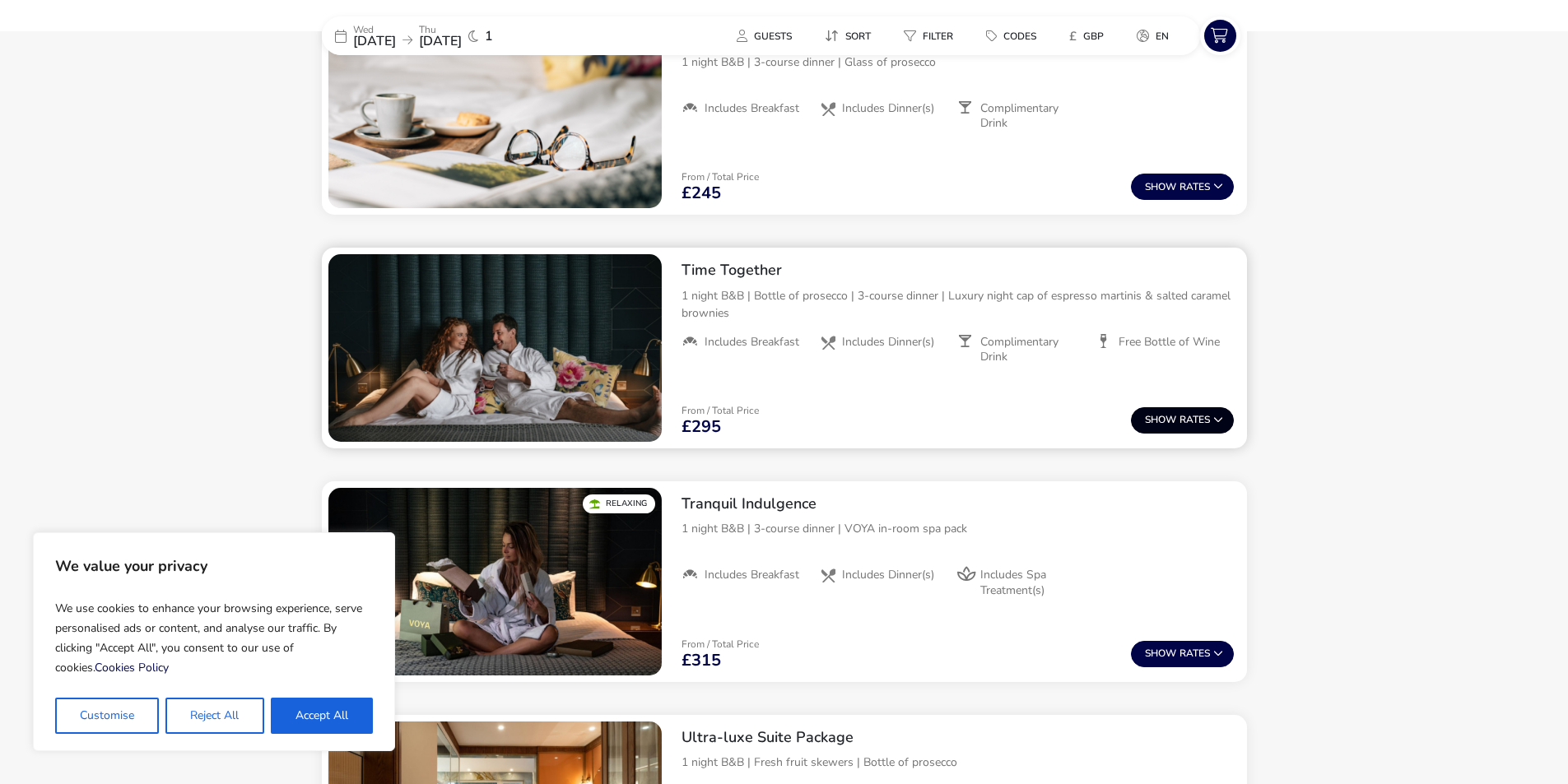
click at [1193, 420] on button "Show Rates" at bounding box center [1182, 420] width 103 height 26
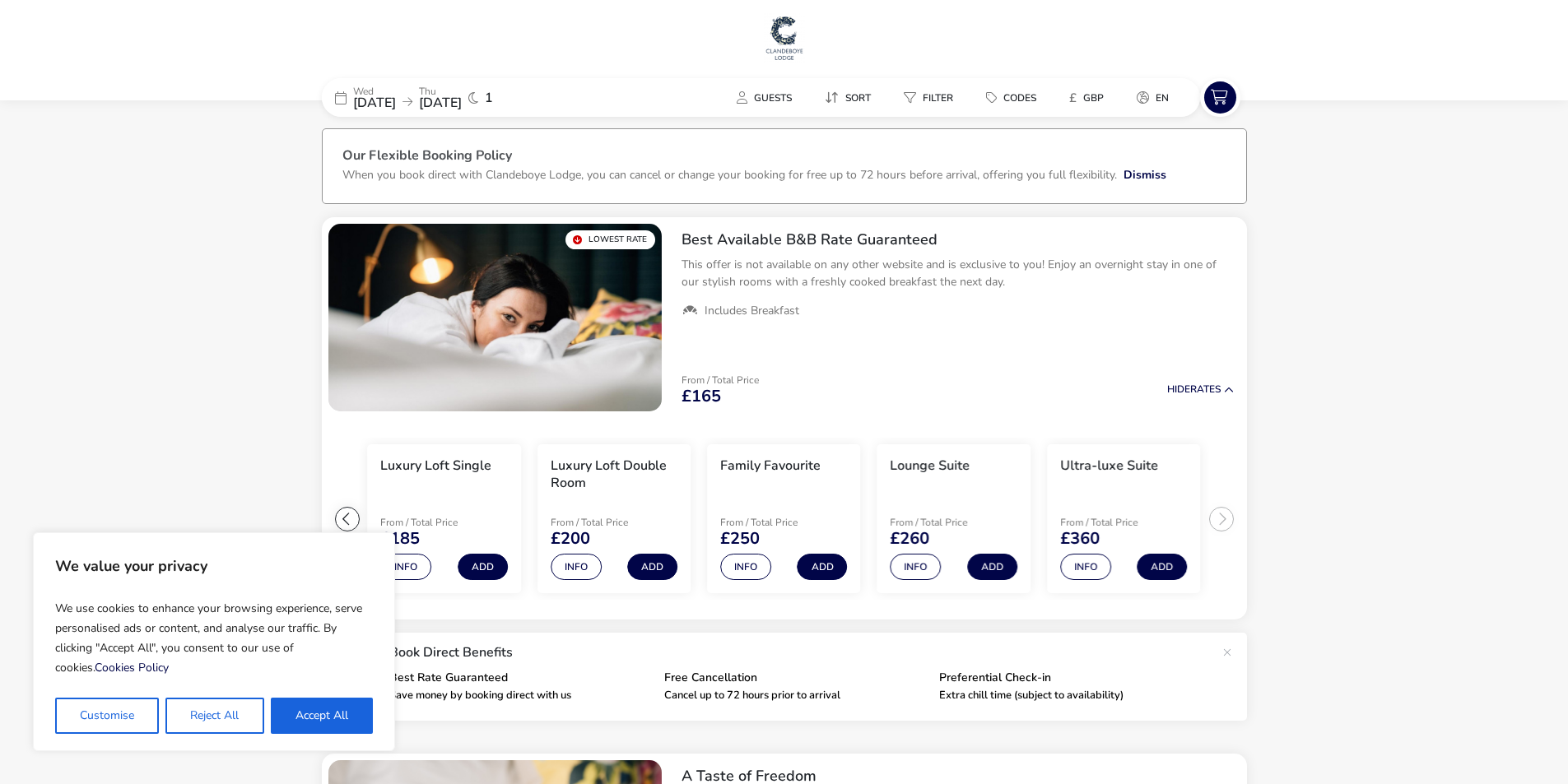
scroll to position [0, 0]
click at [462, 99] on span "11 Jun 2026" at bounding box center [440, 103] width 43 height 18
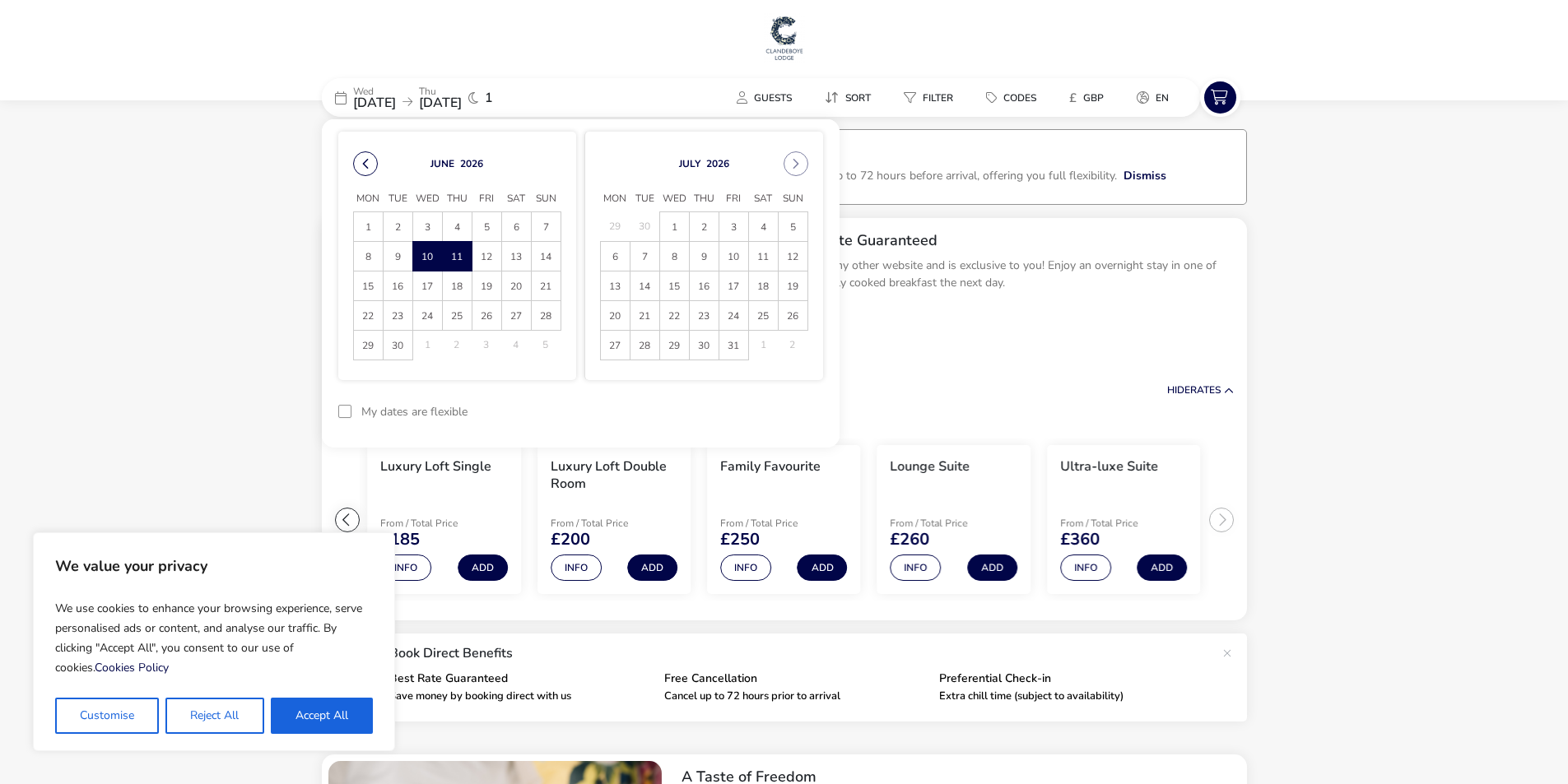
click at [371, 167] on button "Previous Month" at bounding box center [365, 163] width 24 height 24
click at [547, 318] on span "24" at bounding box center [546, 316] width 29 height 29
click at [373, 346] on span "25" at bounding box center [368, 346] width 29 height 29
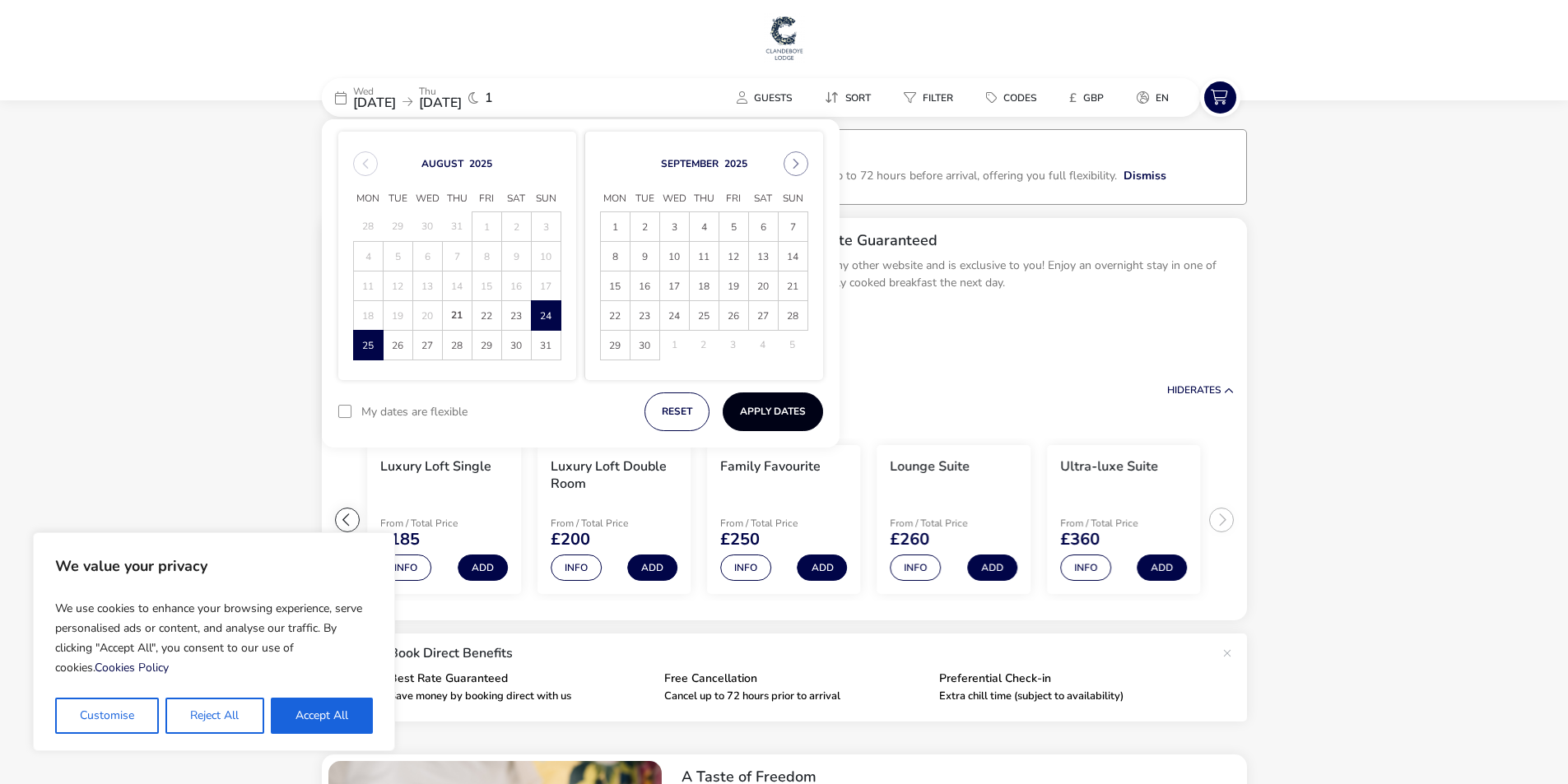
click at [761, 419] on button "Apply Dates" at bounding box center [773, 411] width 101 height 39
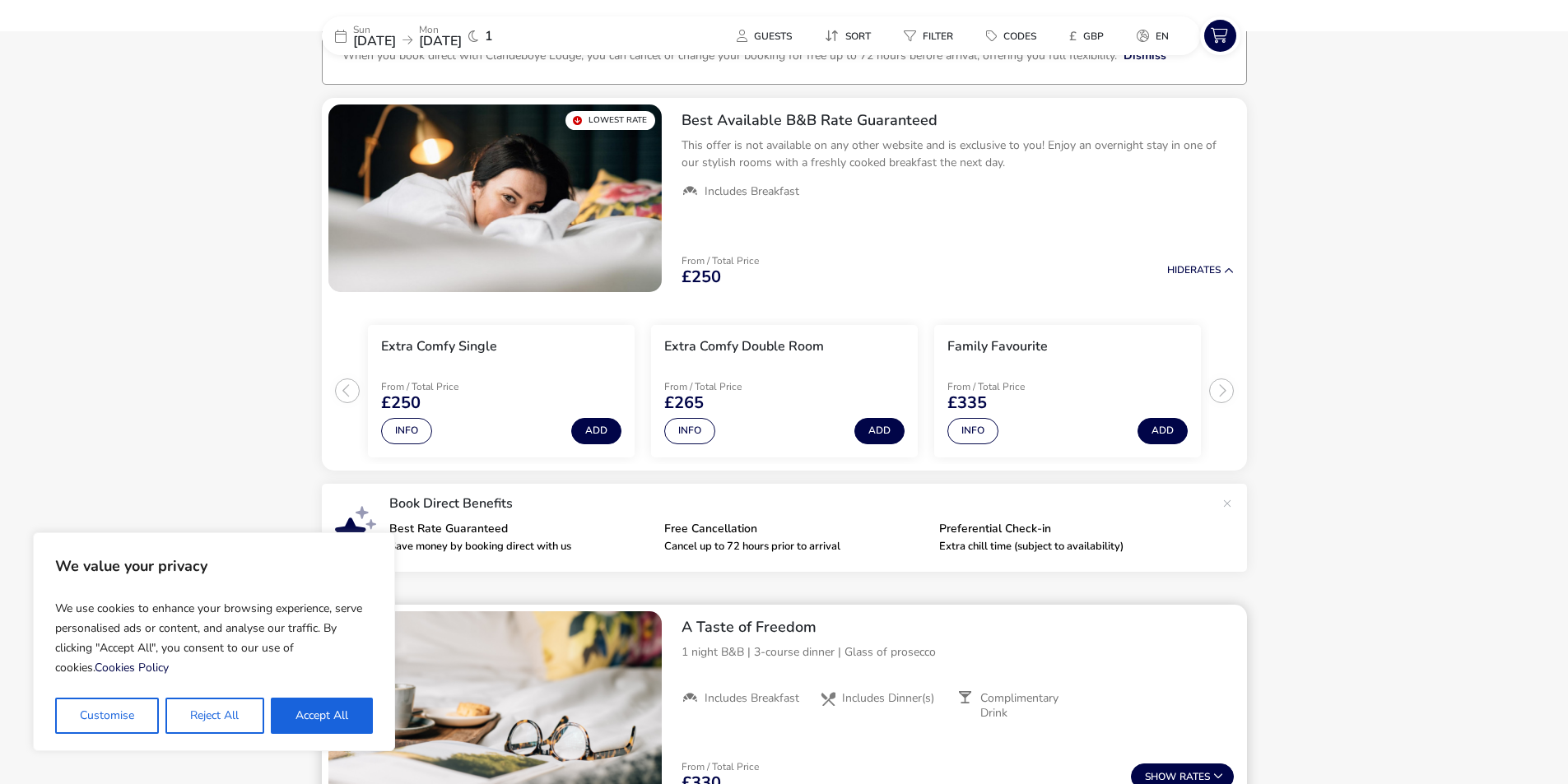
scroll to position [367, 0]
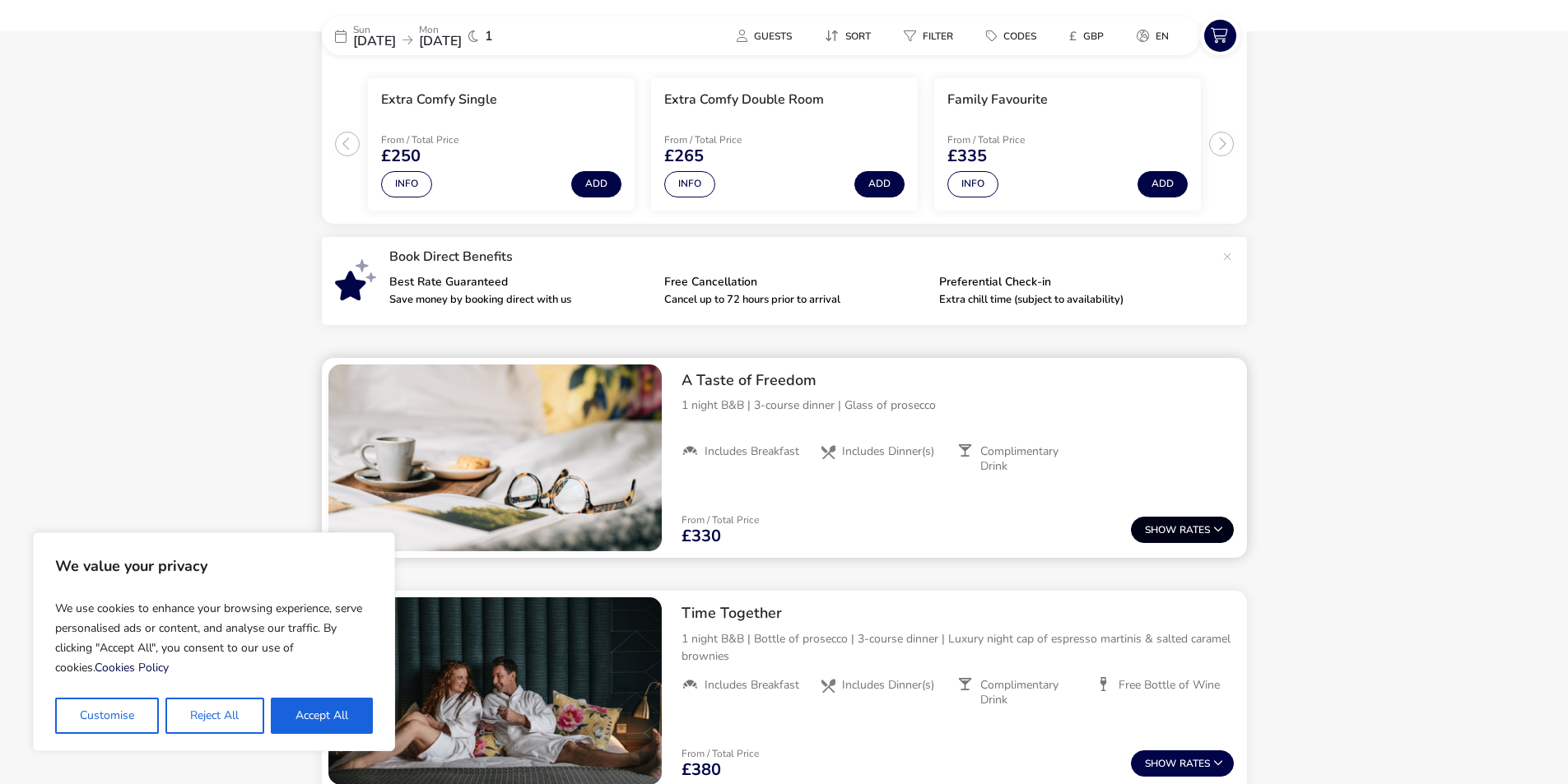
click at [1186, 532] on button "Show Rates" at bounding box center [1182, 529] width 103 height 26
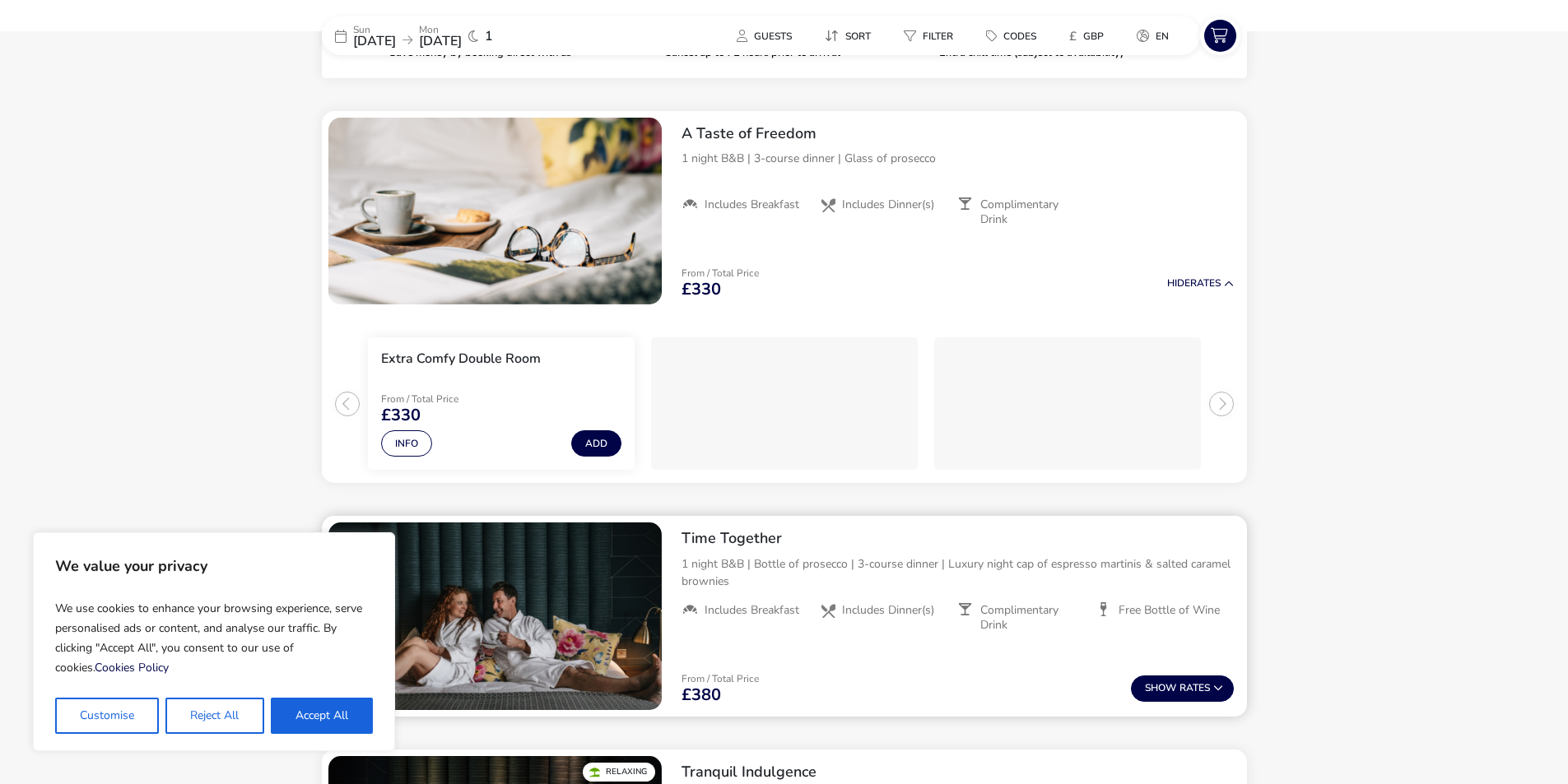
scroll to position [635, 0]
